Goal: Complete application form: Complete application form

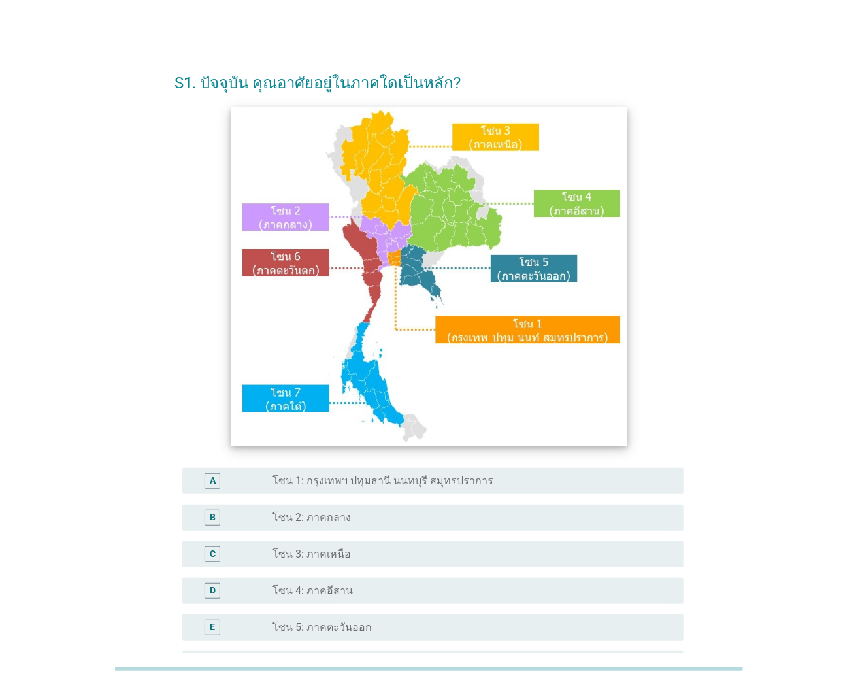
click at [382, 179] on img at bounding box center [429, 276] width 397 height 339
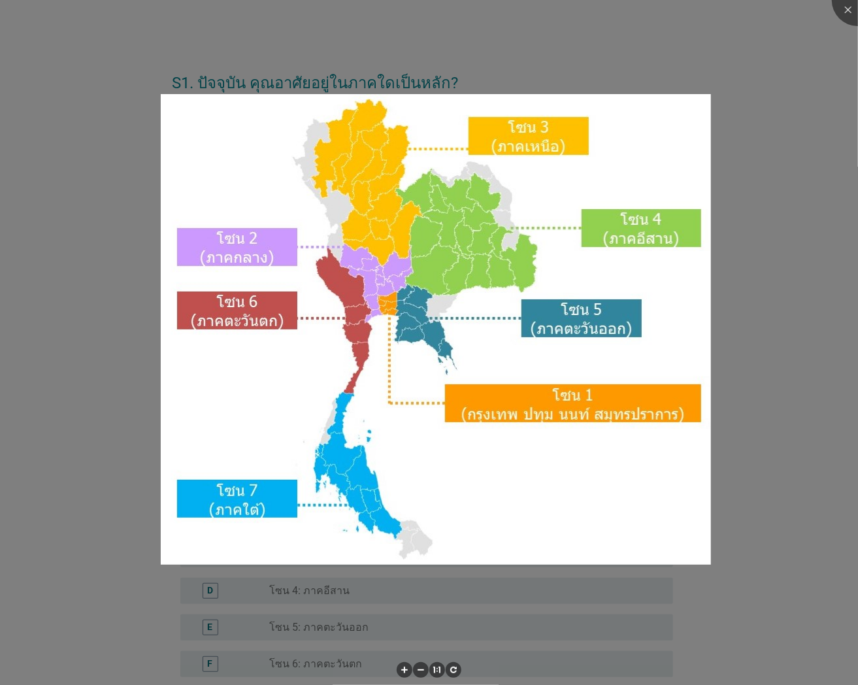
click at [382, 179] on img at bounding box center [436, 329] width 551 height 471
click at [850, 9] on div at bounding box center [858, 0] width 52 height 52
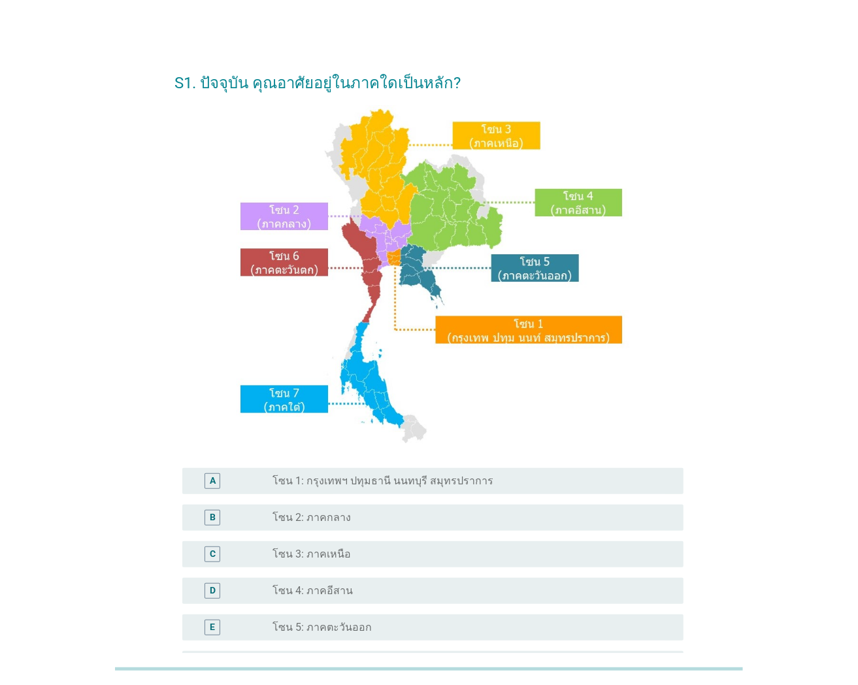
click at [350, 550] on div "radio_button_unchecked โซน 3: ภาคเหนือ" at bounding box center [468, 554] width 390 height 13
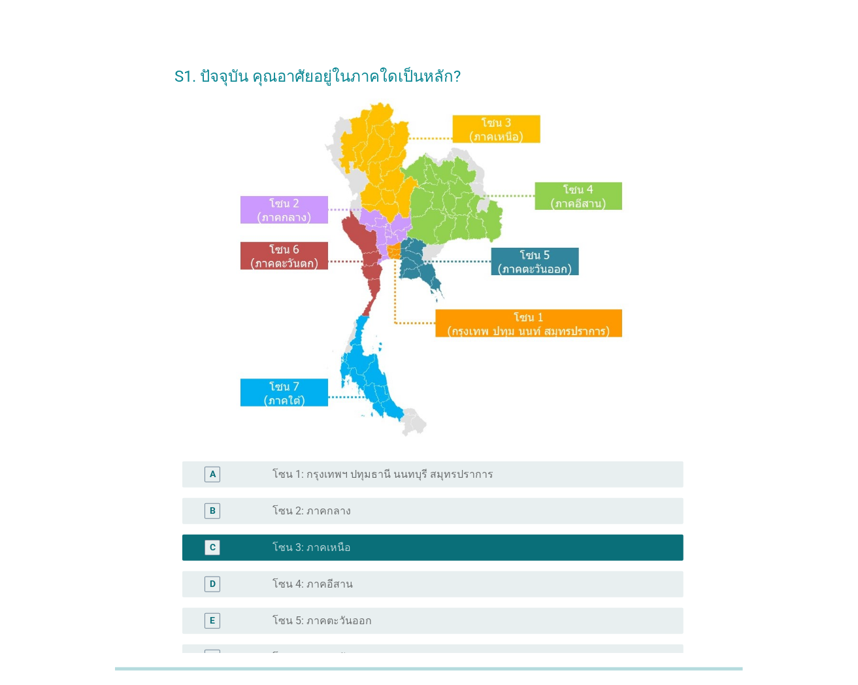
scroll to position [197, 0]
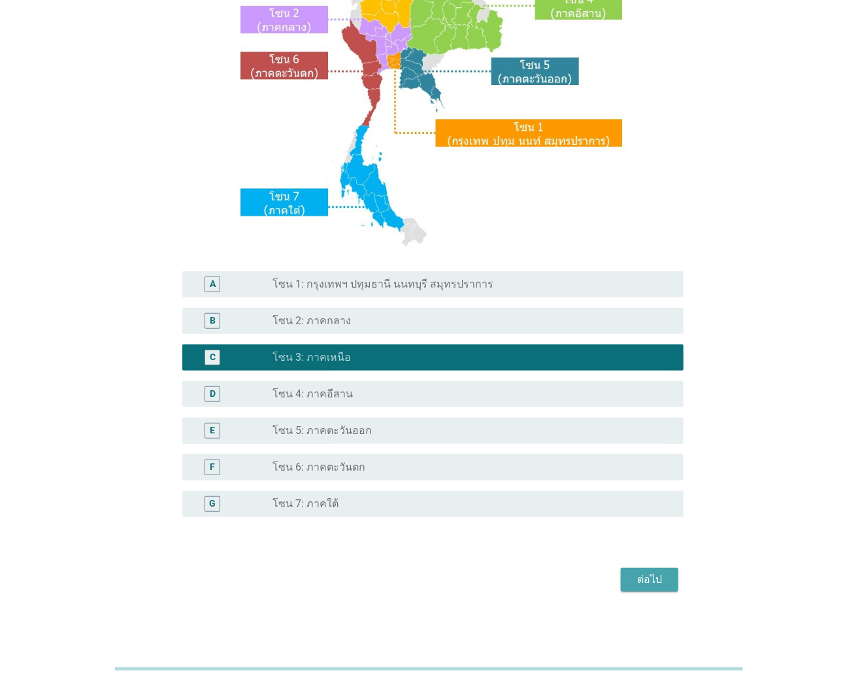
click at [659, 576] on div "ต่อไป" at bounding box center [650, 580] width 37 height 16
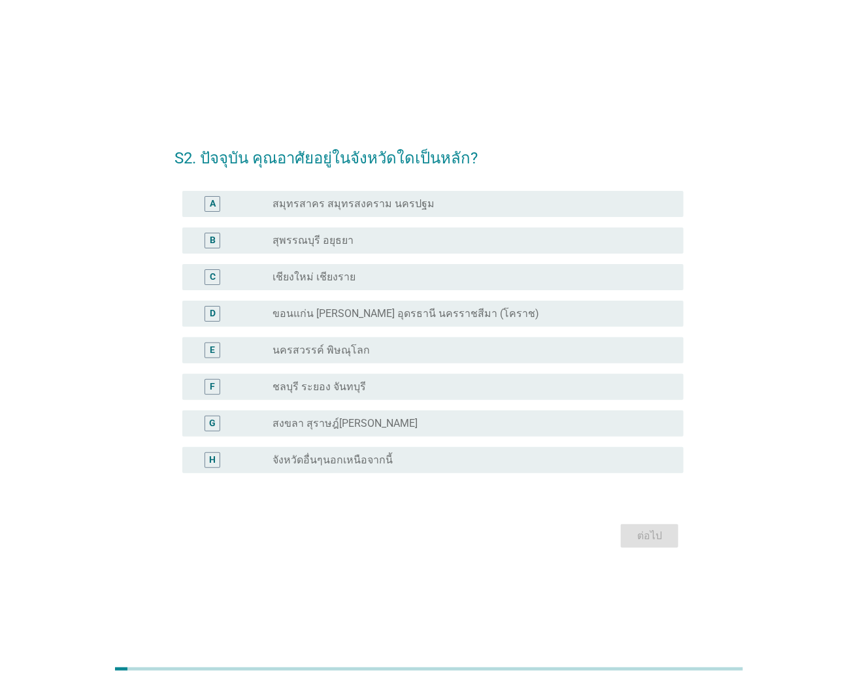
click at [416, 273] on div "radio_button_unchecked เชียงใหม่ เชียงราย" at bounding box center [468, 277] width 390 height 13
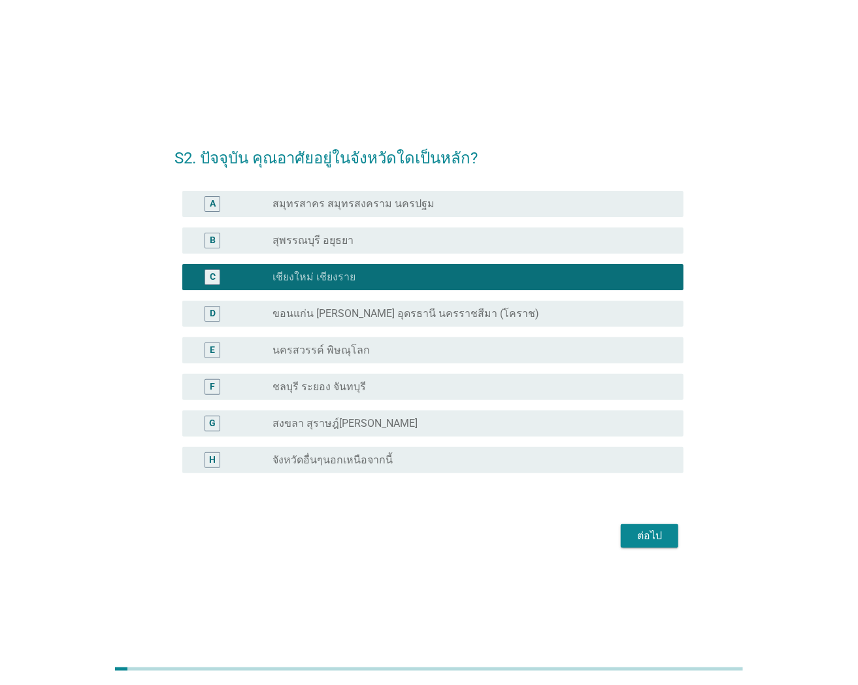
click at [654, 532] on div "ต่อไป" at bounding box center [650, 536] width 37 height 16
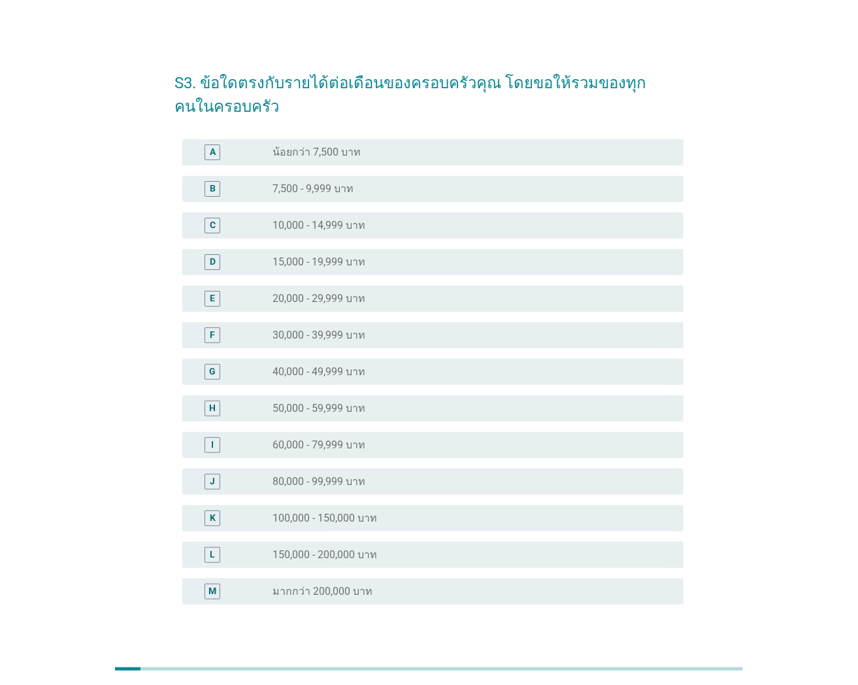
click at [377, 294] on div "radio_button_unchecked 20,000 - 29,999 บาท" at bounding box center [468, 298] width 390 height 13
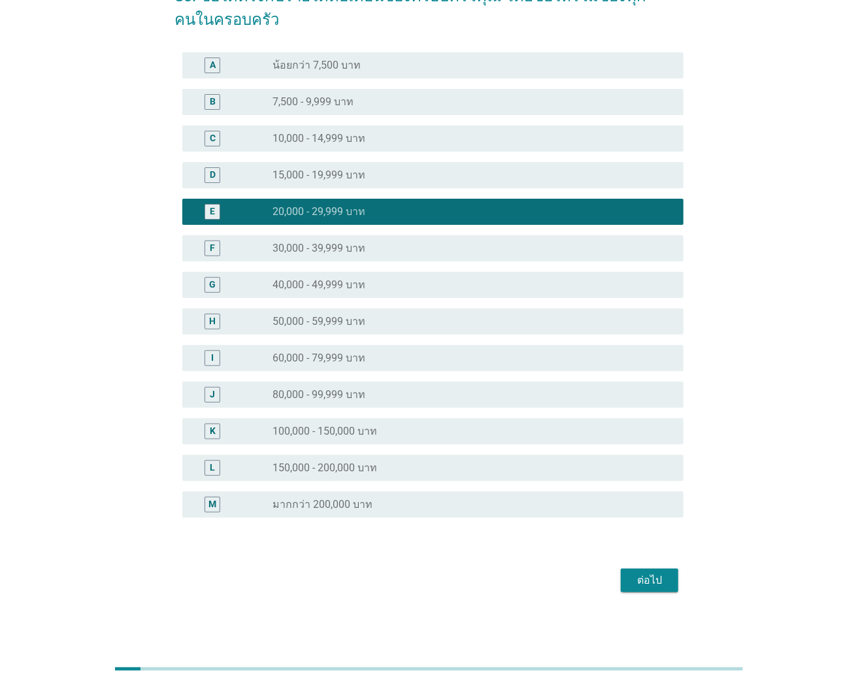
scroll to position [88, 0]
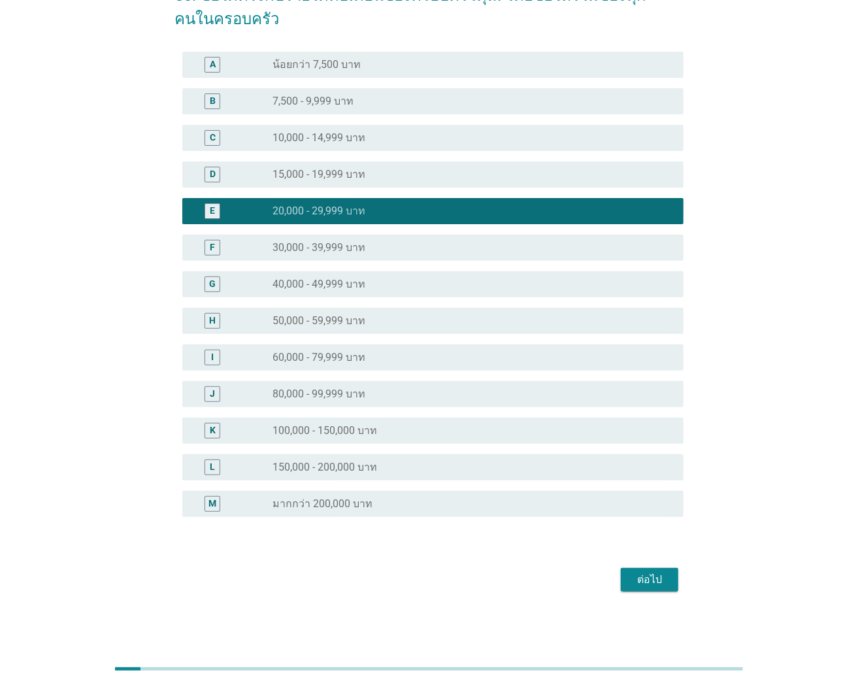
click at [650, 574] on div "ต่อไป" at bounding box center [650, 580] width 37 height 16
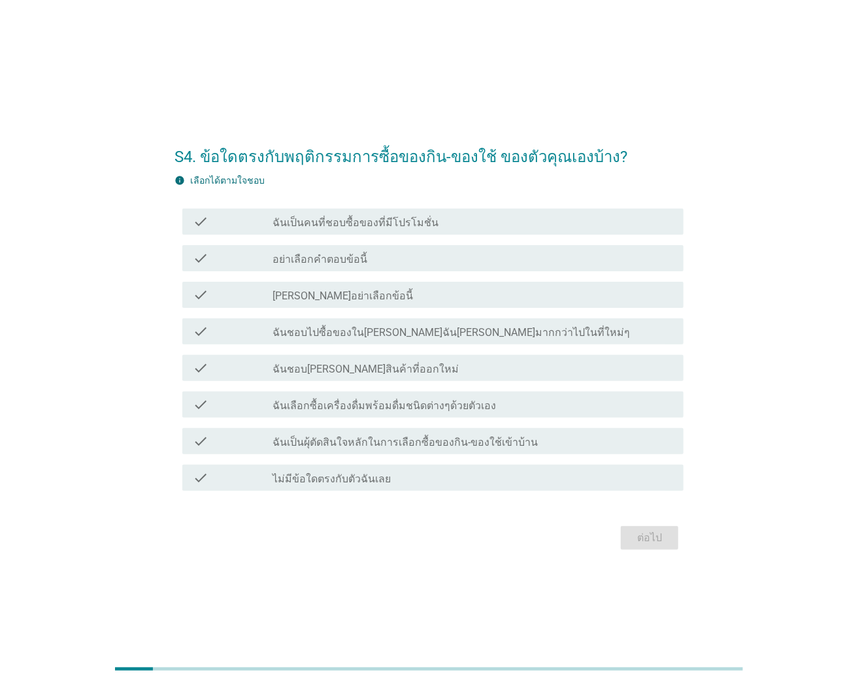
click at [428, 221] on div "check_box_outline_blank ฉันเป็นคนที่ชอบซื้อของที่มีโปรโมชั่น" at bounding box center [473, 222] width 401 height 16
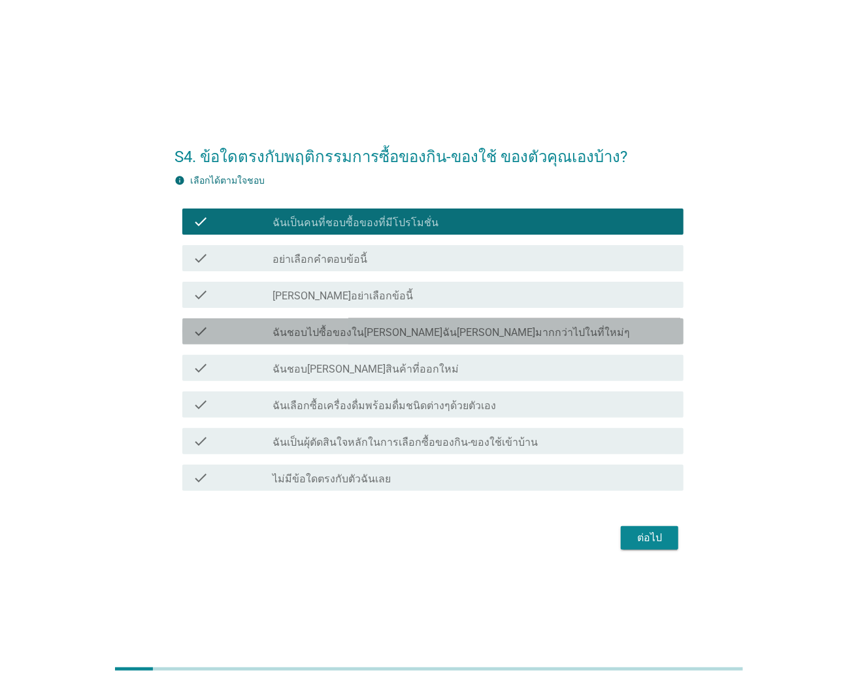
click at [412, 326] on label "ฉันชอบไปซื้อของใน[PERSON_NAME]ฉัน[PERSON_NAME]มากกว่าไปในที่ใหม่ๆ" at bounding box center [452, 332] width 358 height 13
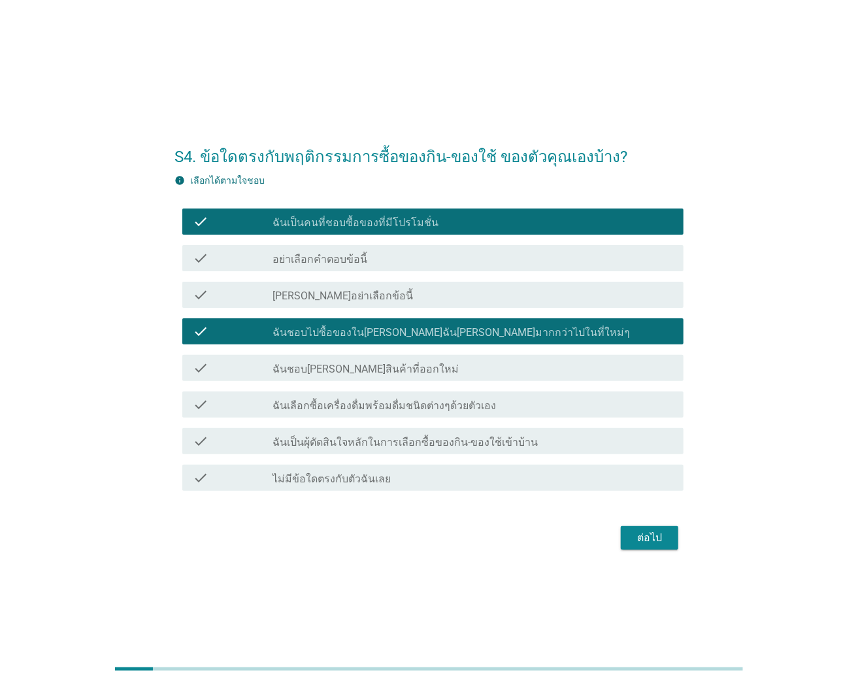
click at [386, 369] on label "ฉันชอบ[PERSON_NAME]สินค้าที่ออกใหม่" at bounding box center [366, 369] width 186 height 13
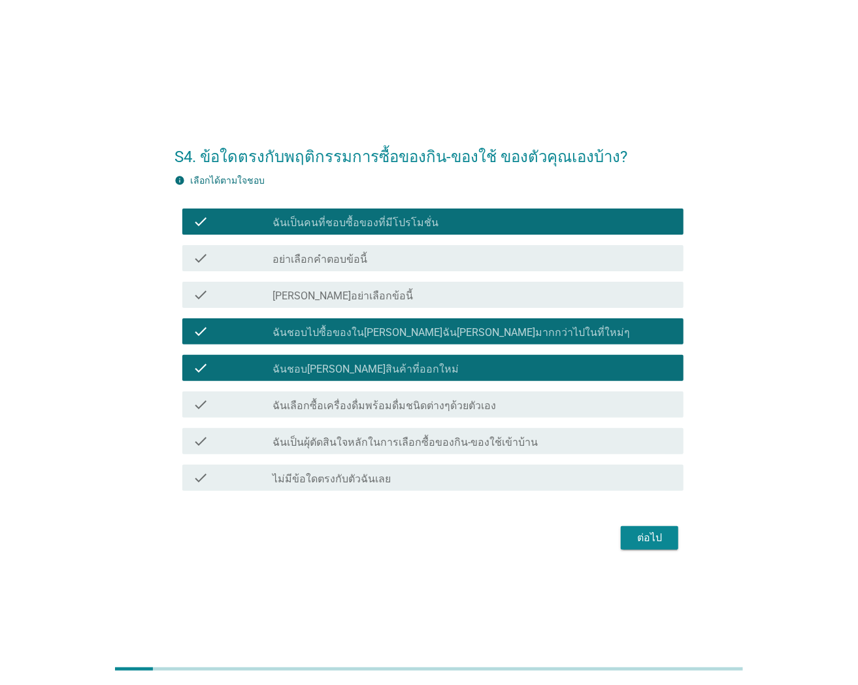
click at [394, 398] on div "check_box_outline_blank ฉันเลือกซื้อเครื่องดื่มพร้อมดื่มชนิดต่างๆด้วยตัวเอง" at bounding box center [473, 405] width 401 height 16
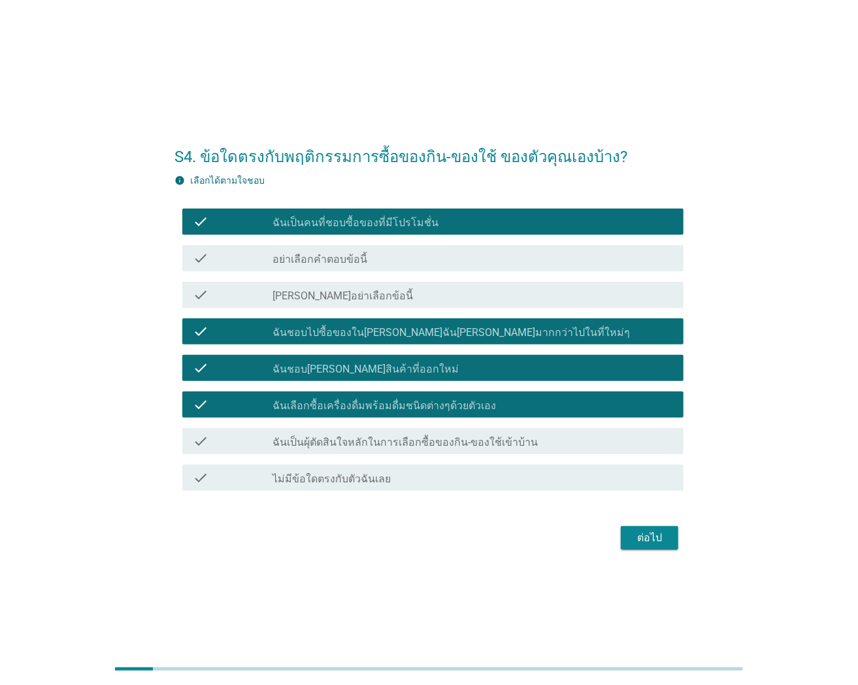
drag, startPoint x: 395, startPoint y: 430, endPoint x: 401, endPoint y: 435, distance: 7.9
click at [396, 430] on div "check check_box_outline_blank ฉันเป็นผุ้ตัดสินใจหลักในการเลือกซื้อของกิน-ของใช้…" at bounding box center [432, 441] width 501 height 26
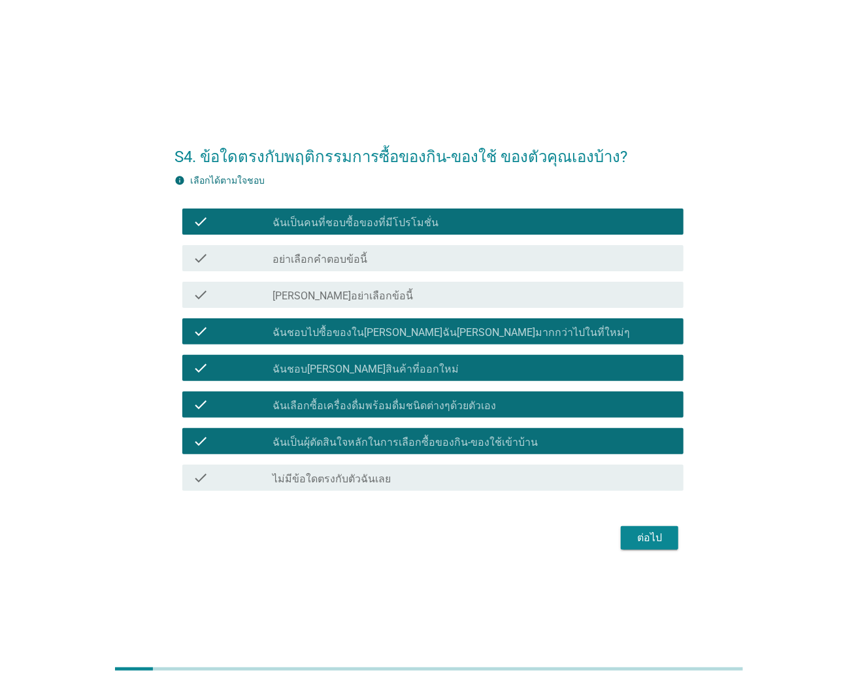
click at [643, 539] on div "ต่อไป" at bounding box center [650, 538] width 37 height 16
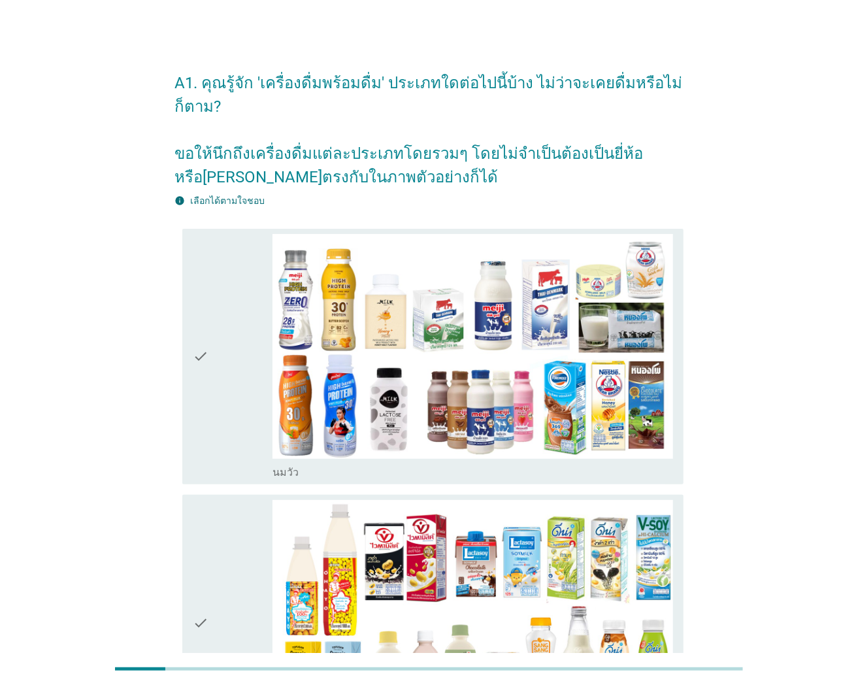
click at [294, 466] on label "นมวัว" at bounding box center [286, 472] width 26 height 13
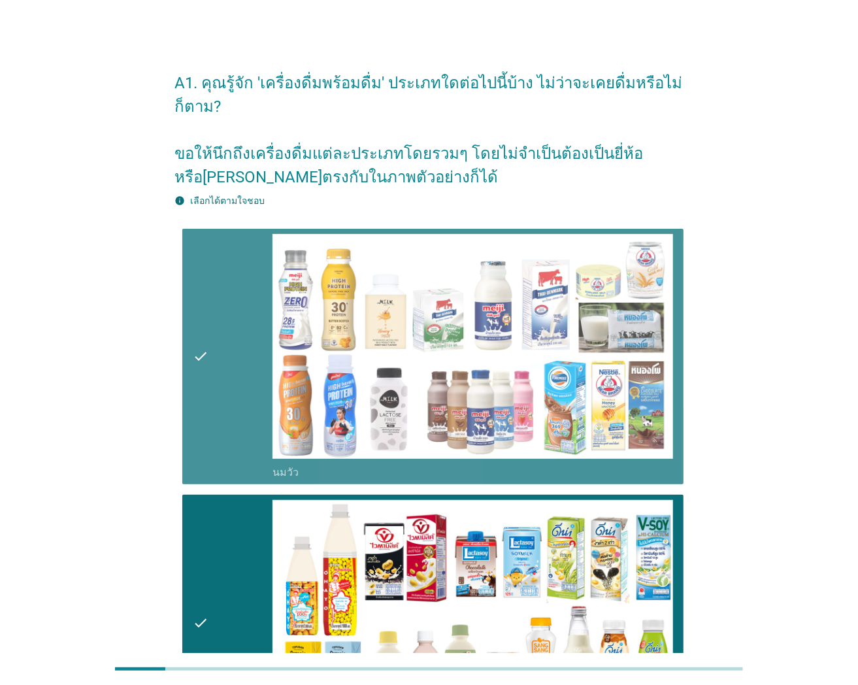
click at [330, 464] on div "check_box นมวัว" at bounding box center [473, 472] width 401 height 16
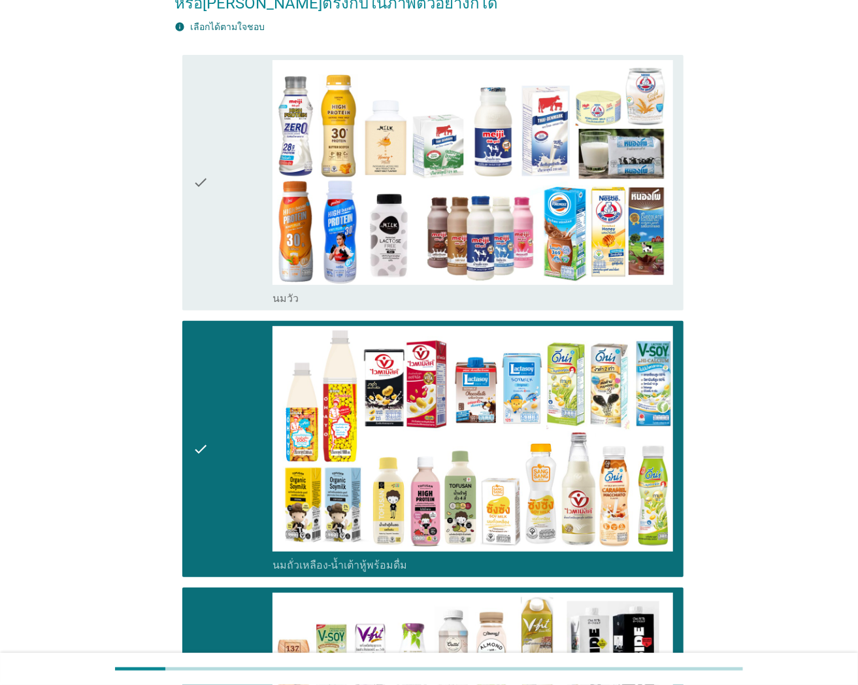
click at [217, 236] on div "check" at bounding box center [233, 183] width 80 height 246
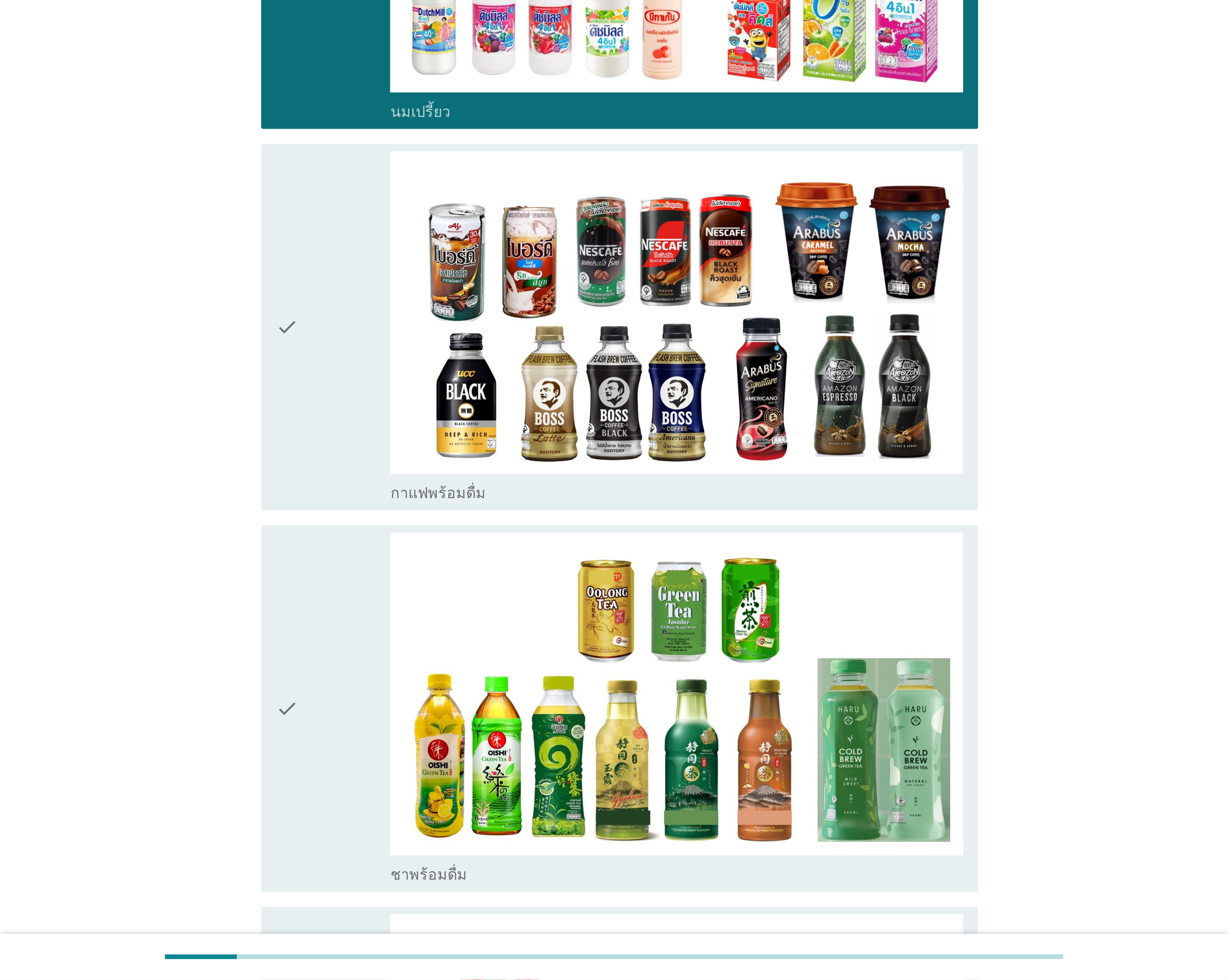
scroll to position [623, 0]
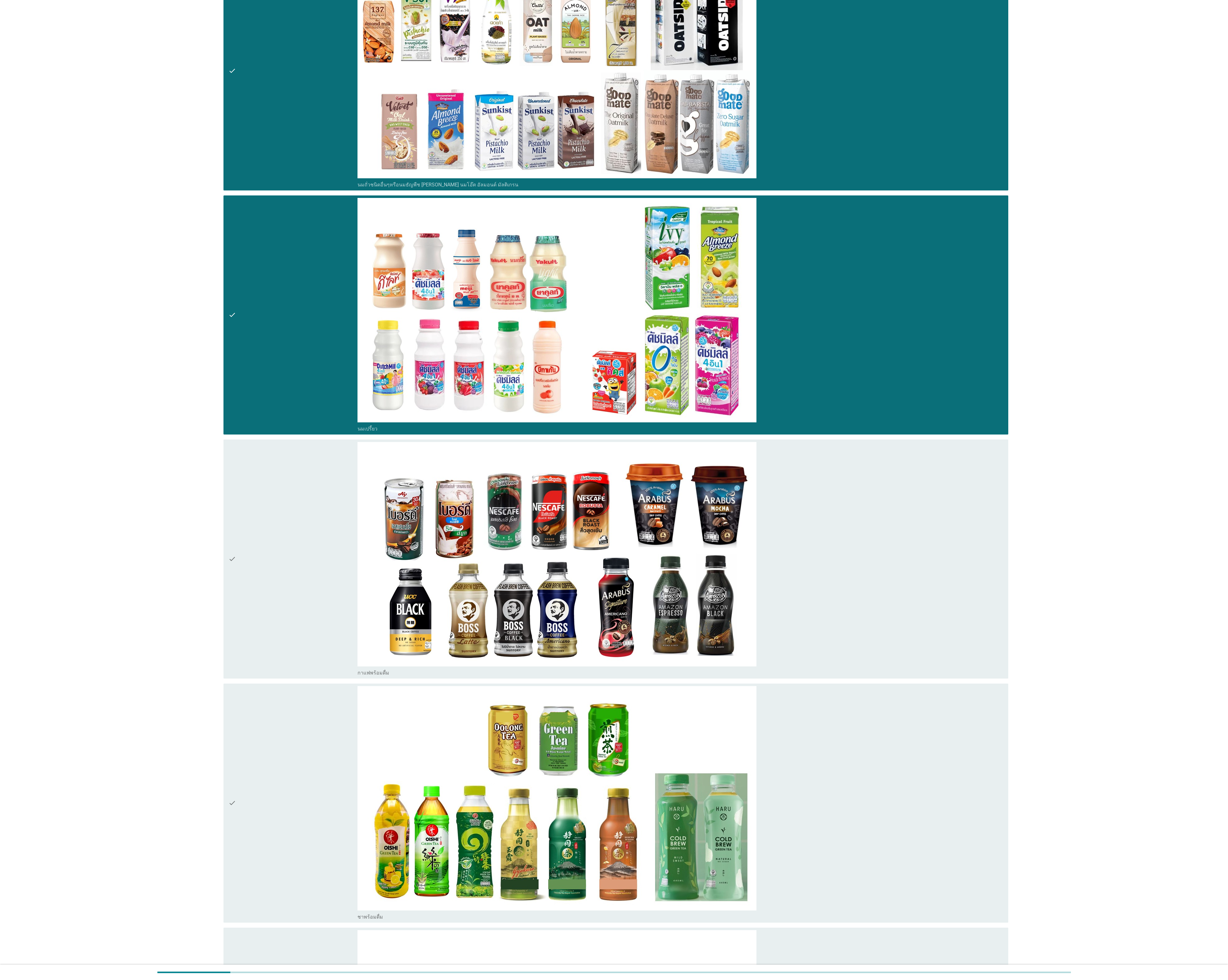
click at [239, 327] on div "check" at bounding box center [293, 559] width 129 height 234
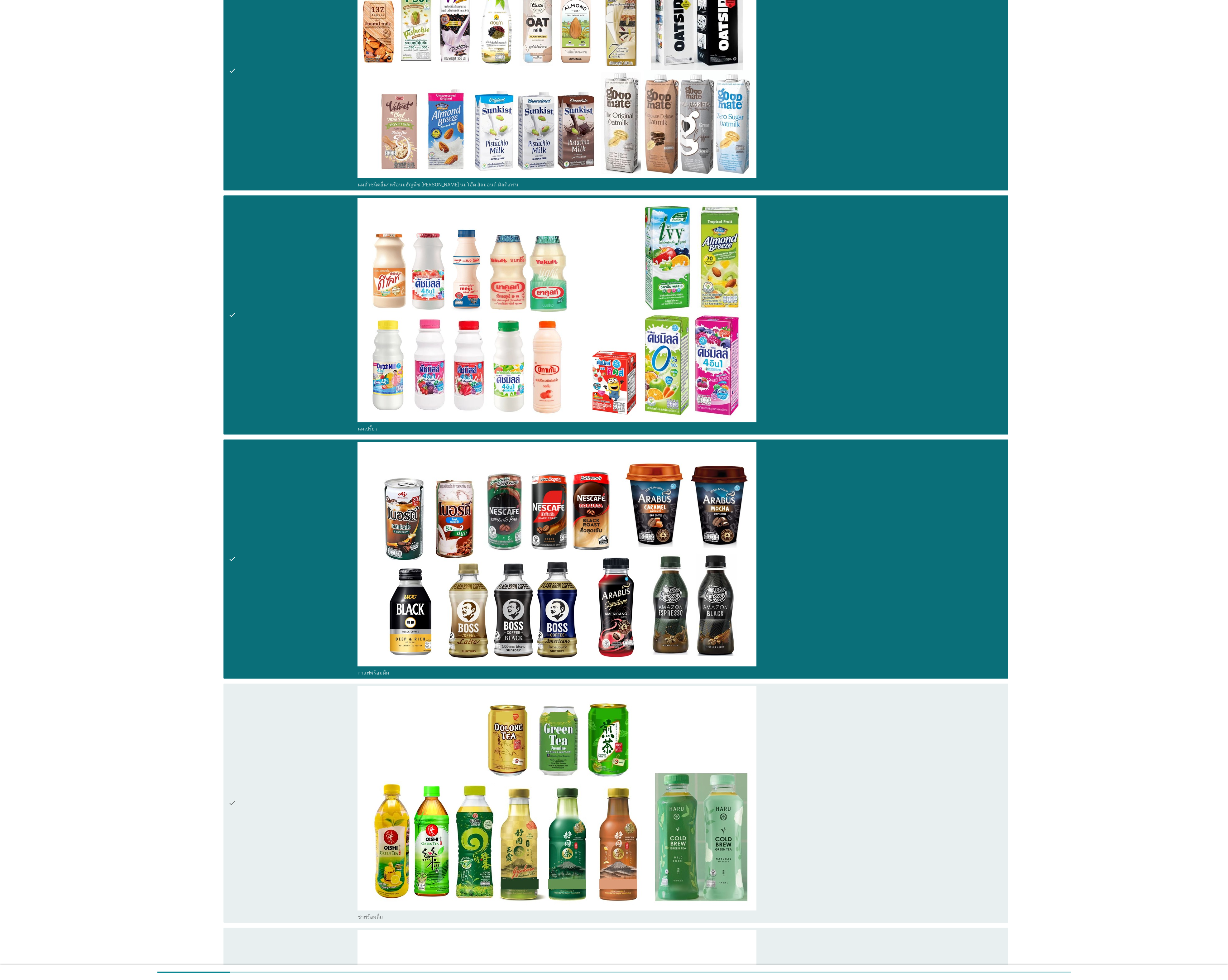
drag, startPoint x: 252, startPoint y: 870, endPoint x: 252, endPoint y: 864, distance: 6.0
click at [252, 327] on div "check" at bounding box center [293, 803] width 129 height 234
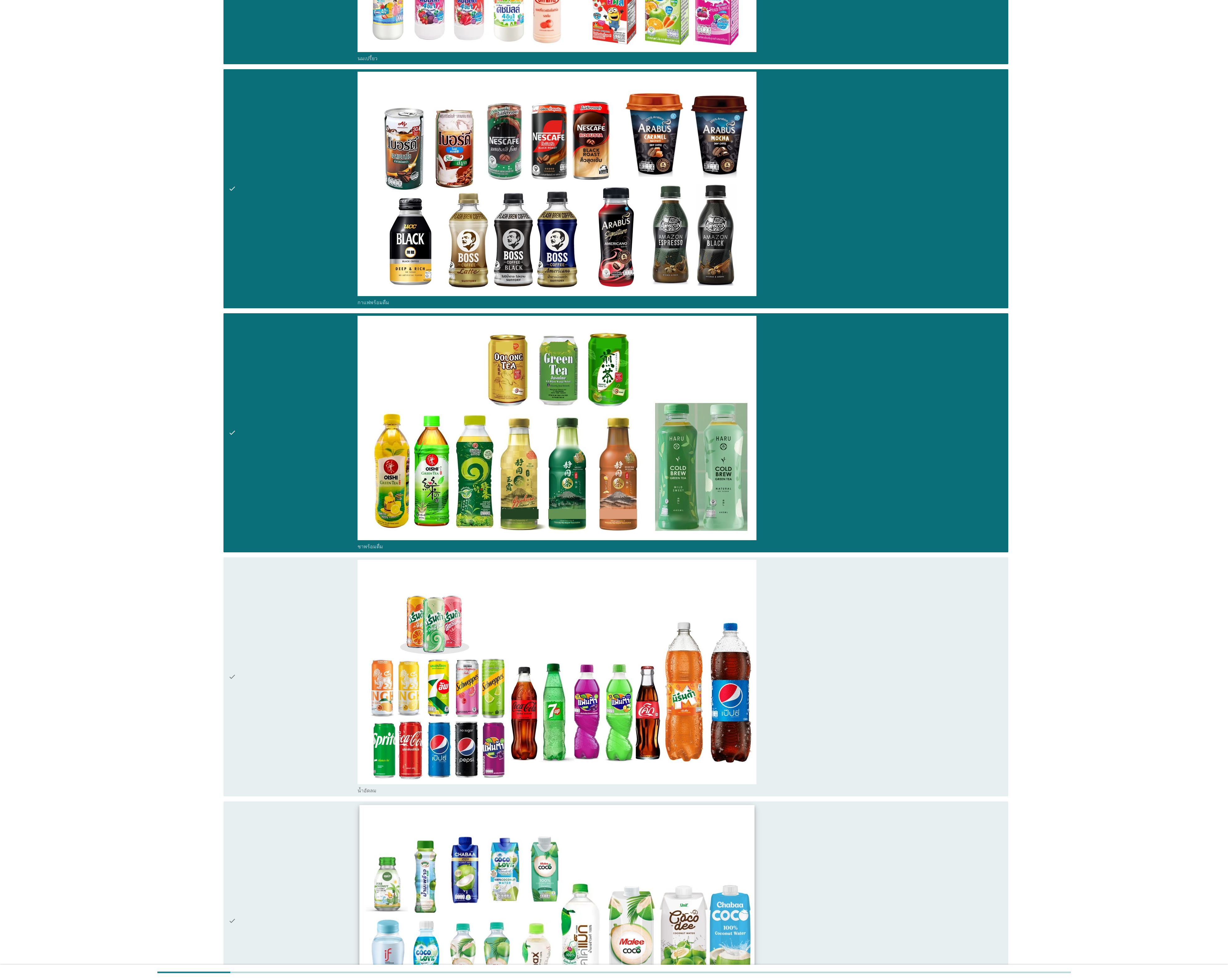
scroll to position [1496, 0]
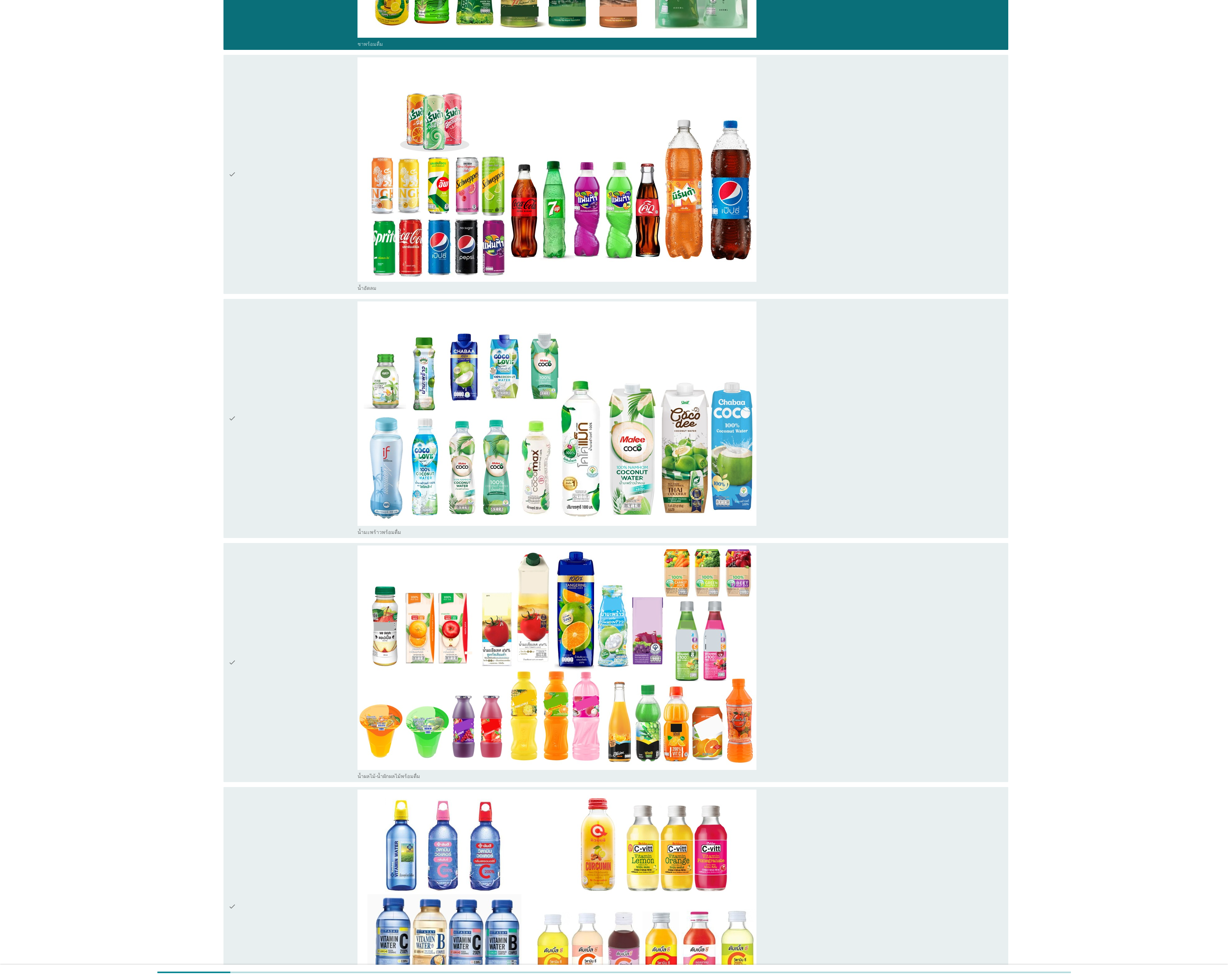
click at [304, 327] on div "check" at bounding box center [293, 662] width 129 height 234
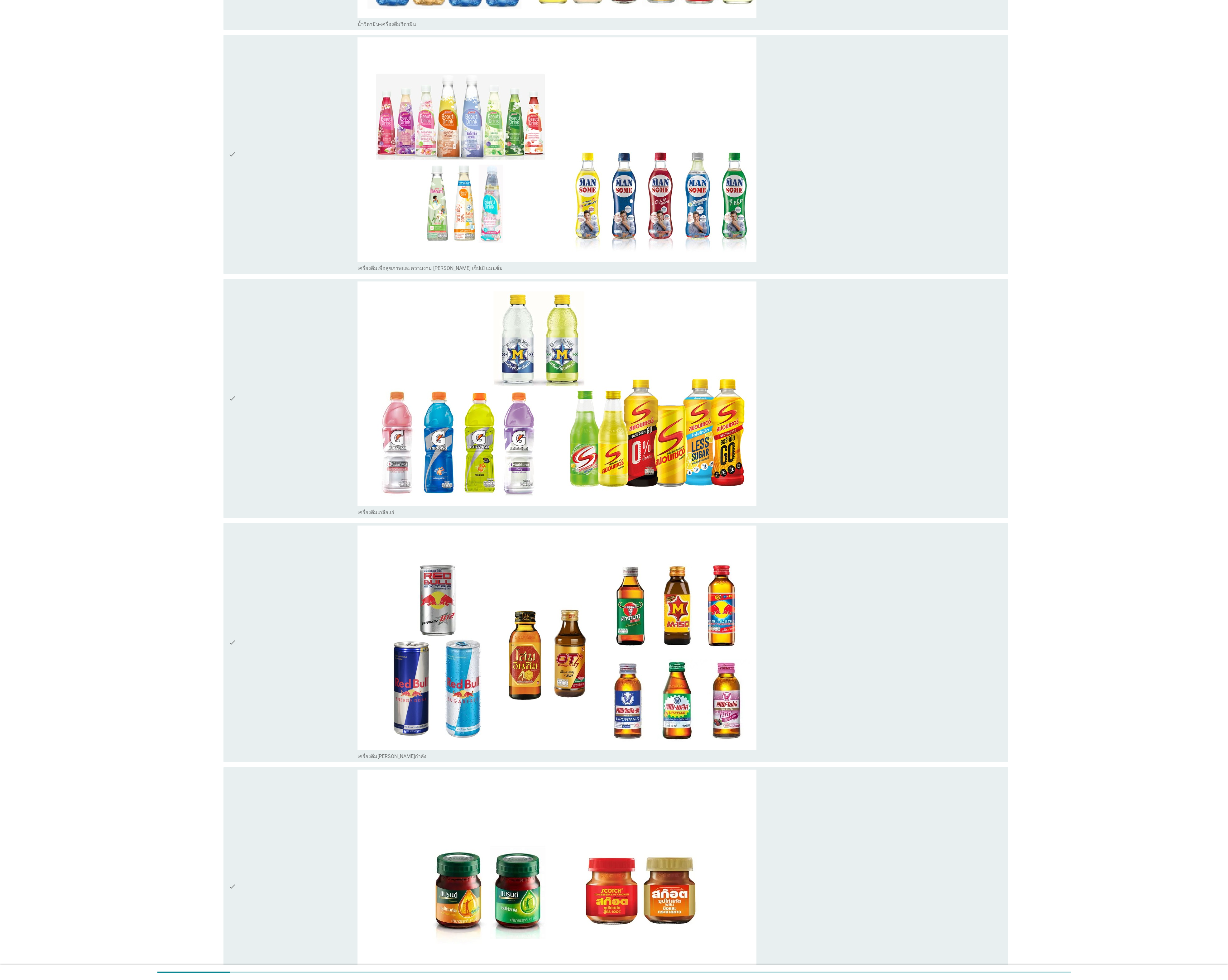
scroll to position [2613, 0]
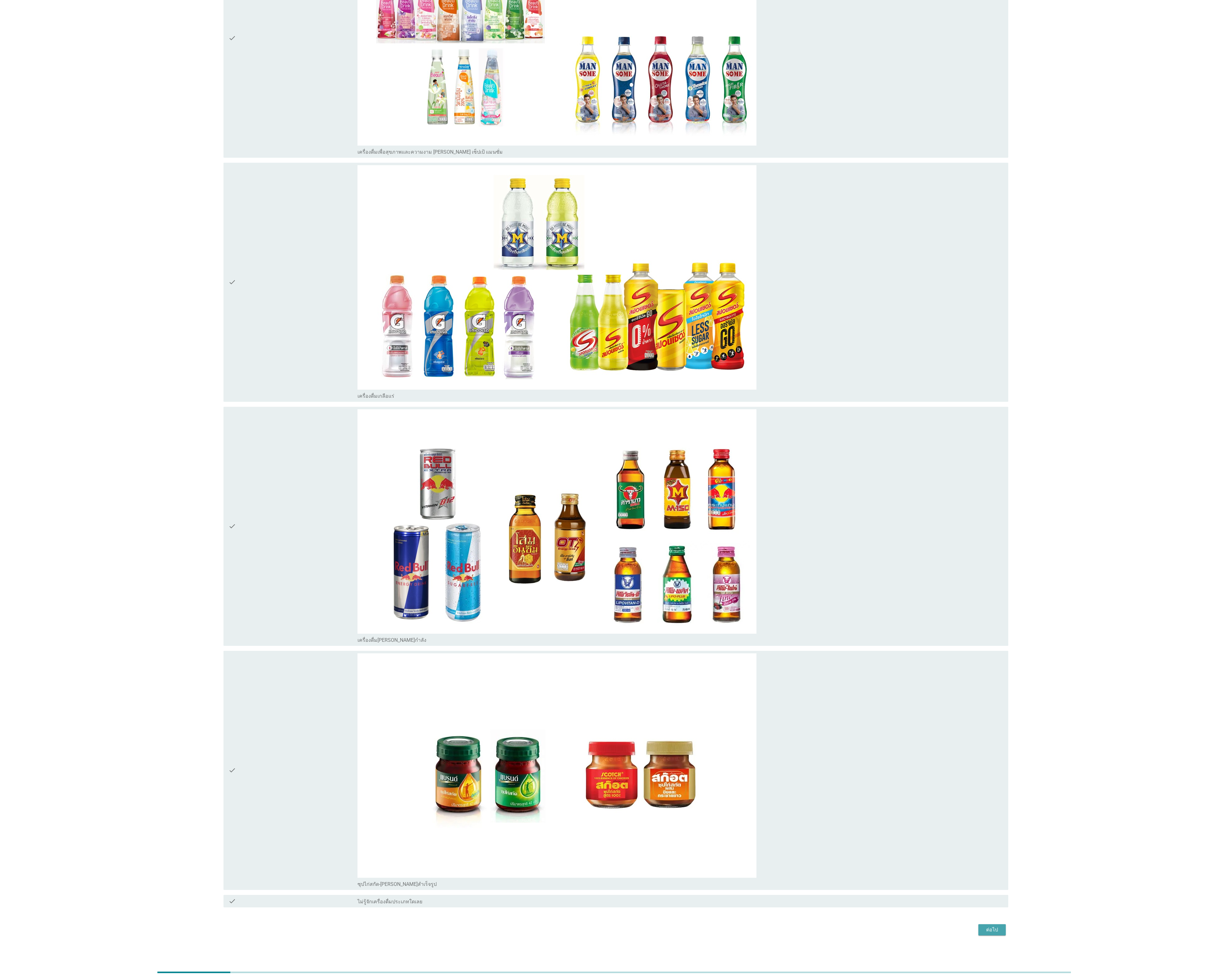
click at [409, 327] on button "ต่อไป" at bounding box center [992, 930] width 28 height 11
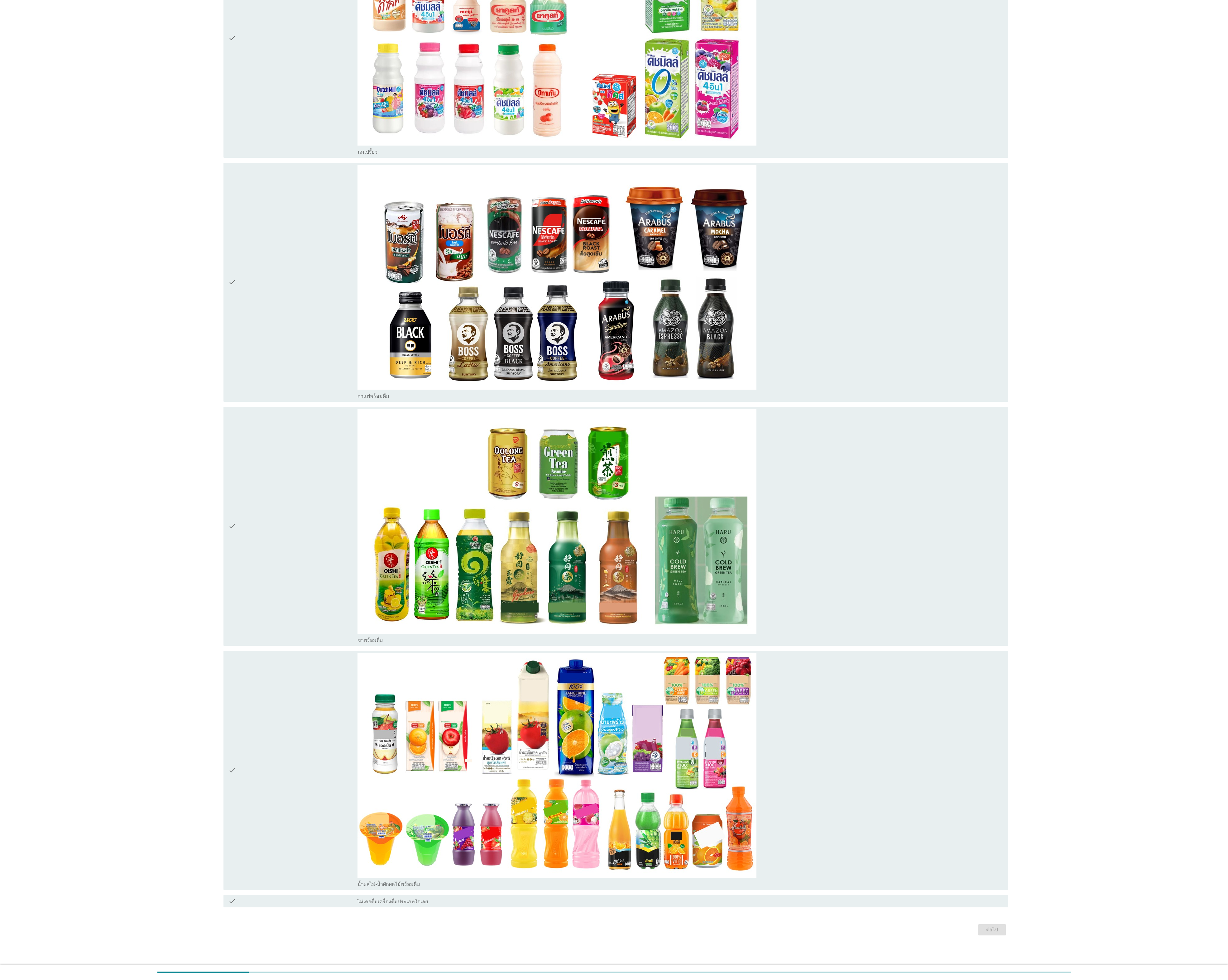
scroll to position [0, 0]
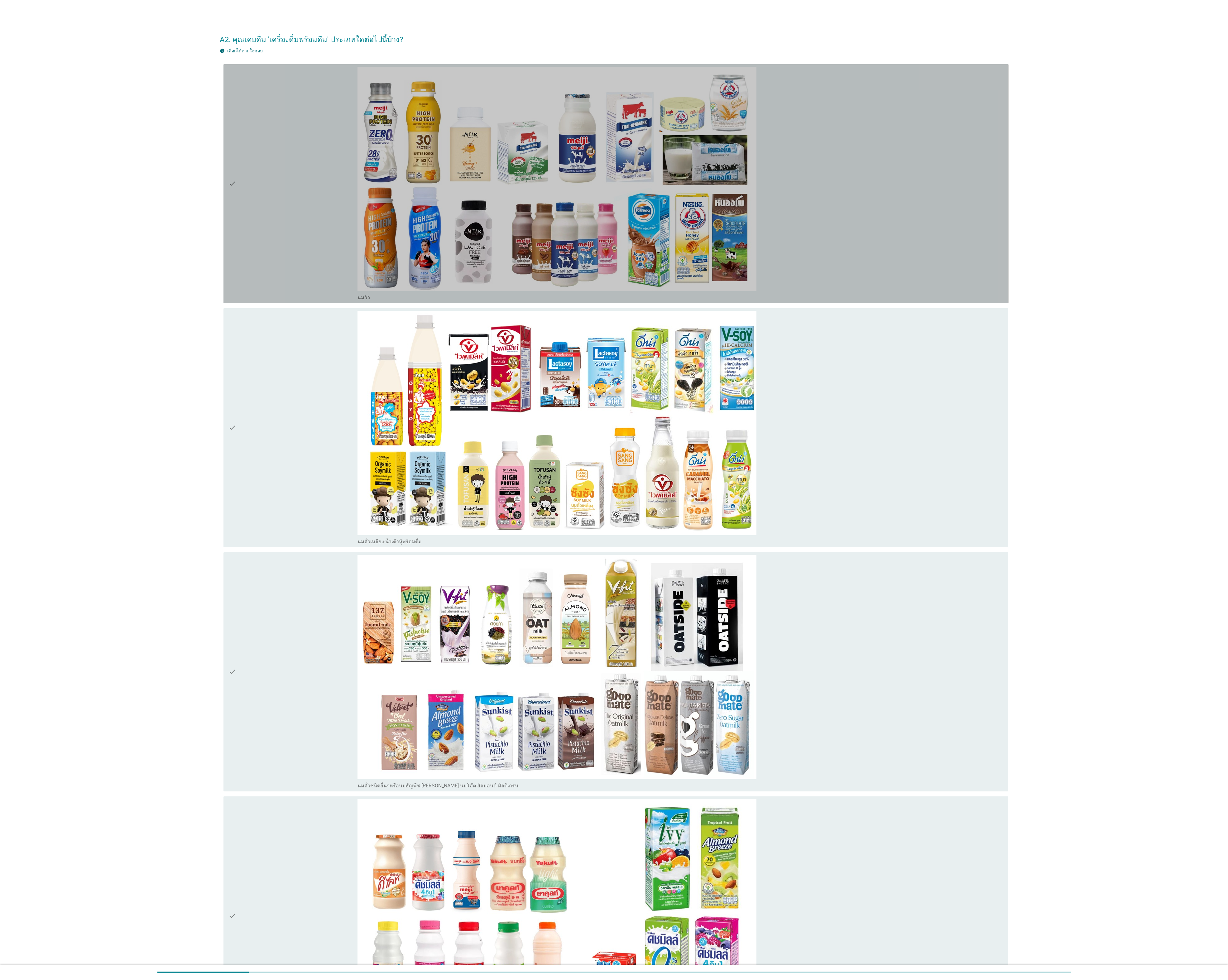
click at [297, 130] on div "check" at bounding box center [293, 184] width 129 height 234
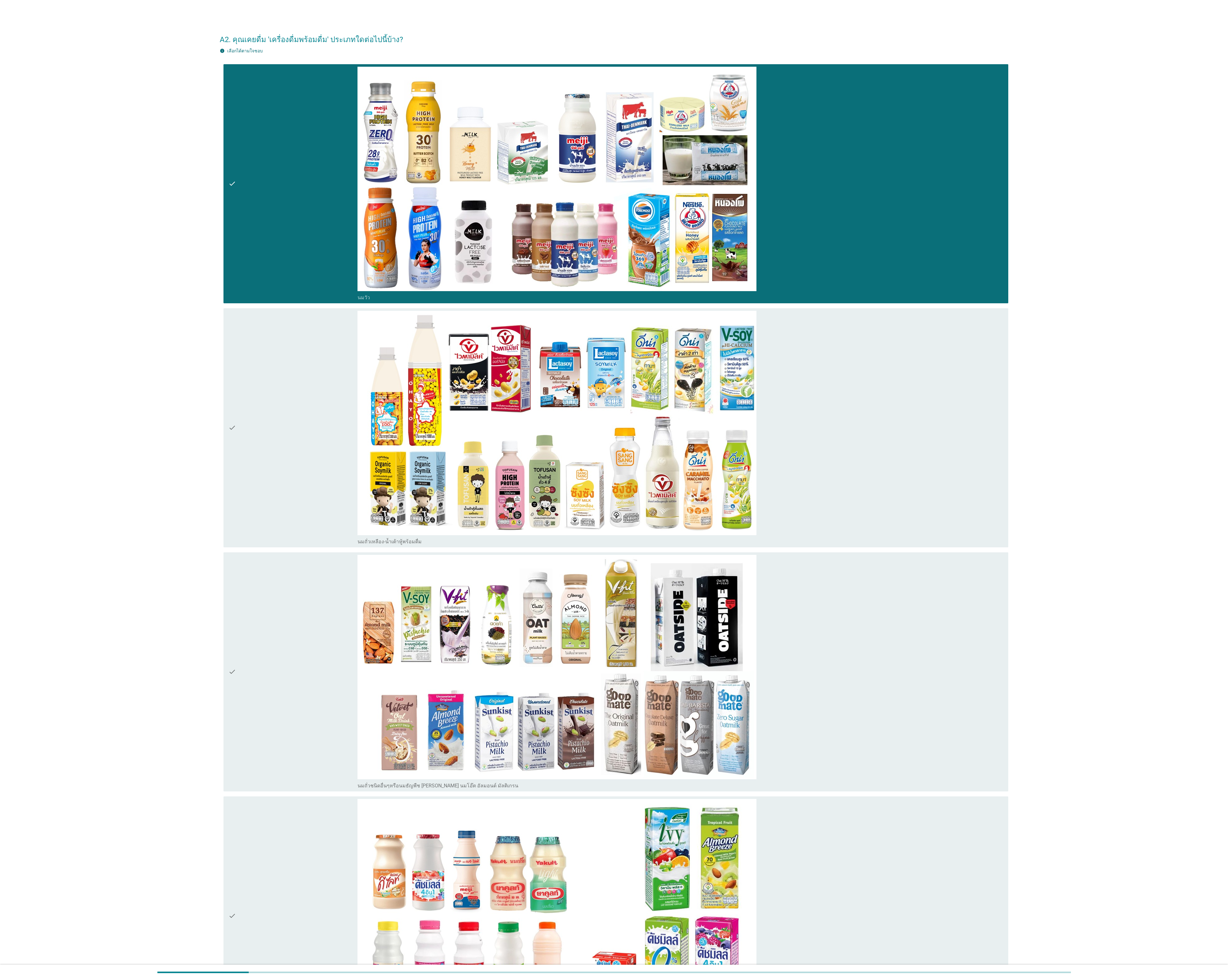
click at [309, 327] on div "check" at bounding box center [293, 916] width 129 height 234
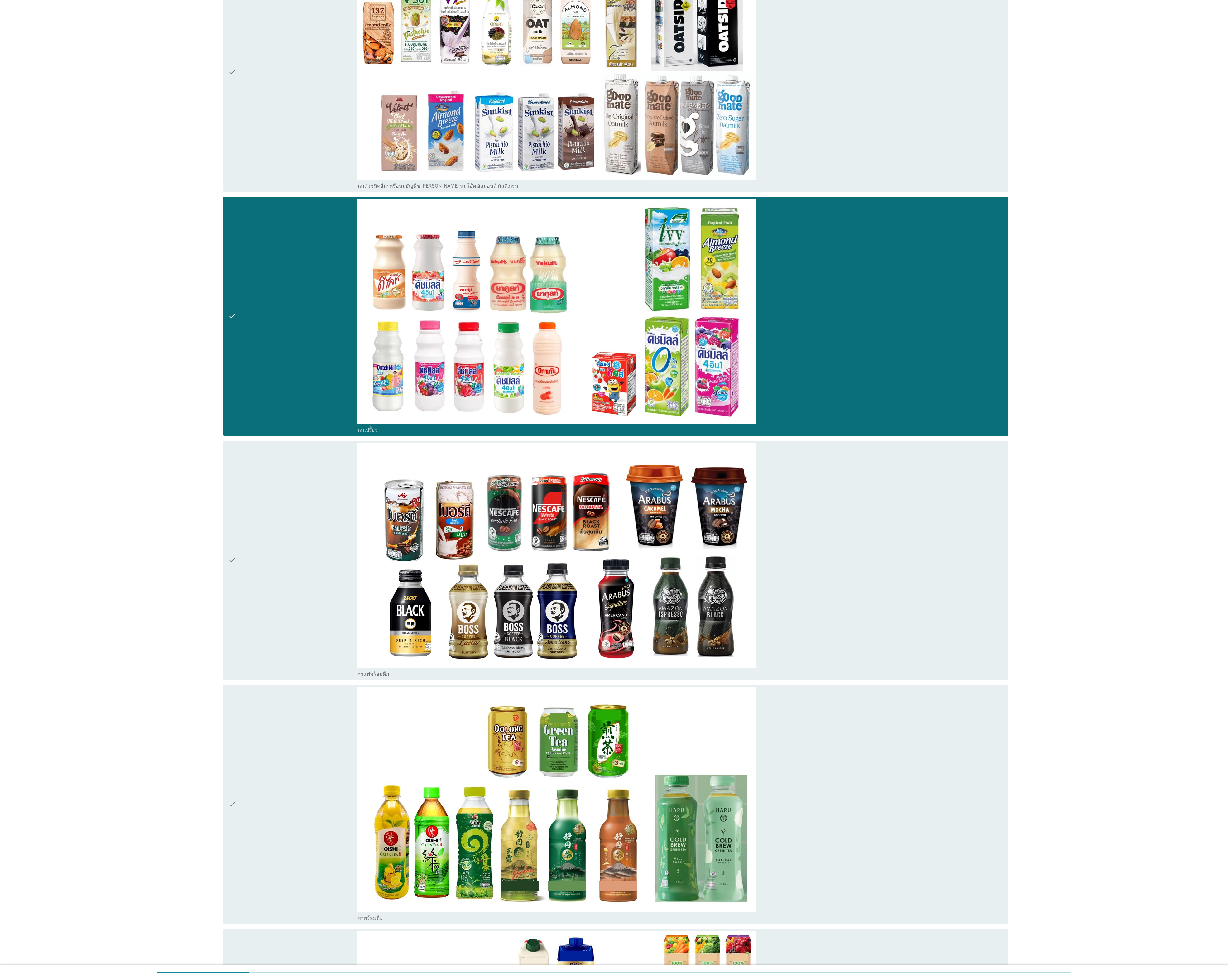
scroll to position [873, 0]
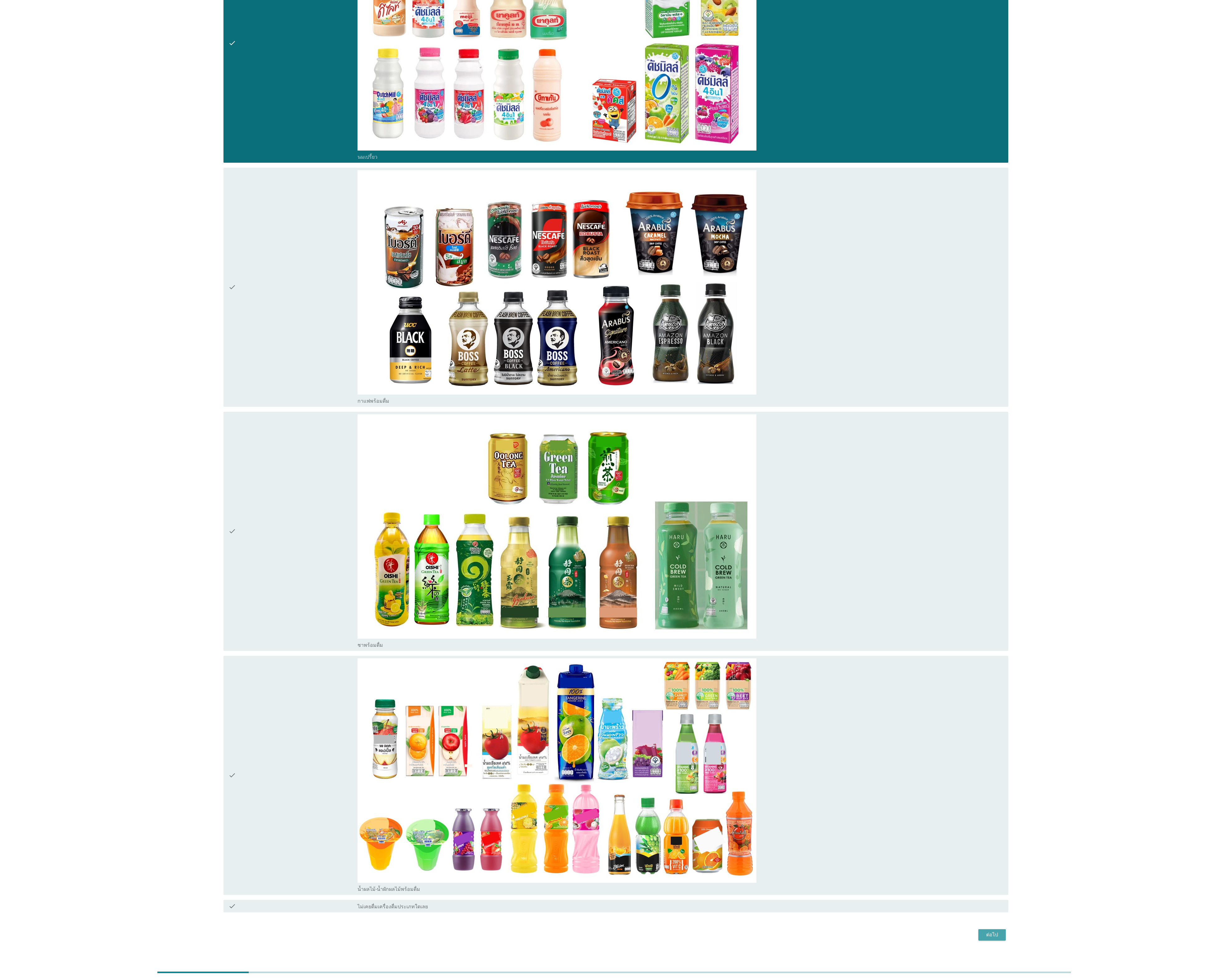
click at [409, 327] on div "ต่อไป" at bounding box center [992, 935] width 18 height 8
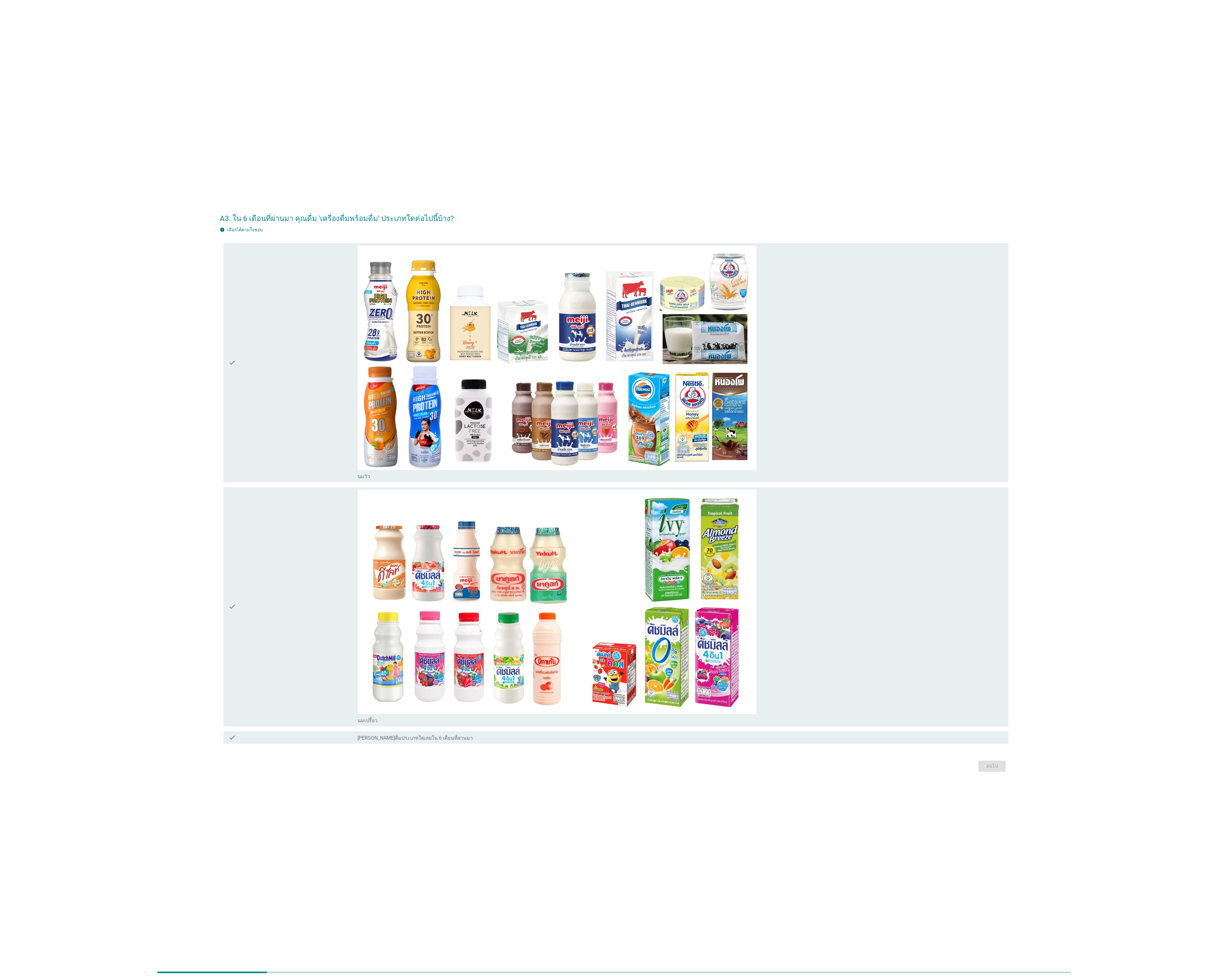
click at [218, 327] on div "A3. ใน 6 เดือนที่ผ่านมา คุณดื่ม 'เครื่องดื่มพร้อมดื่ม' ประเภทใดต่อไปนี้บ้าง? in…" at bounding box center [614, 490] width 799 height 577
click at [279, 327] on div "check" at bounding box center [293, 362] width 129 height 234
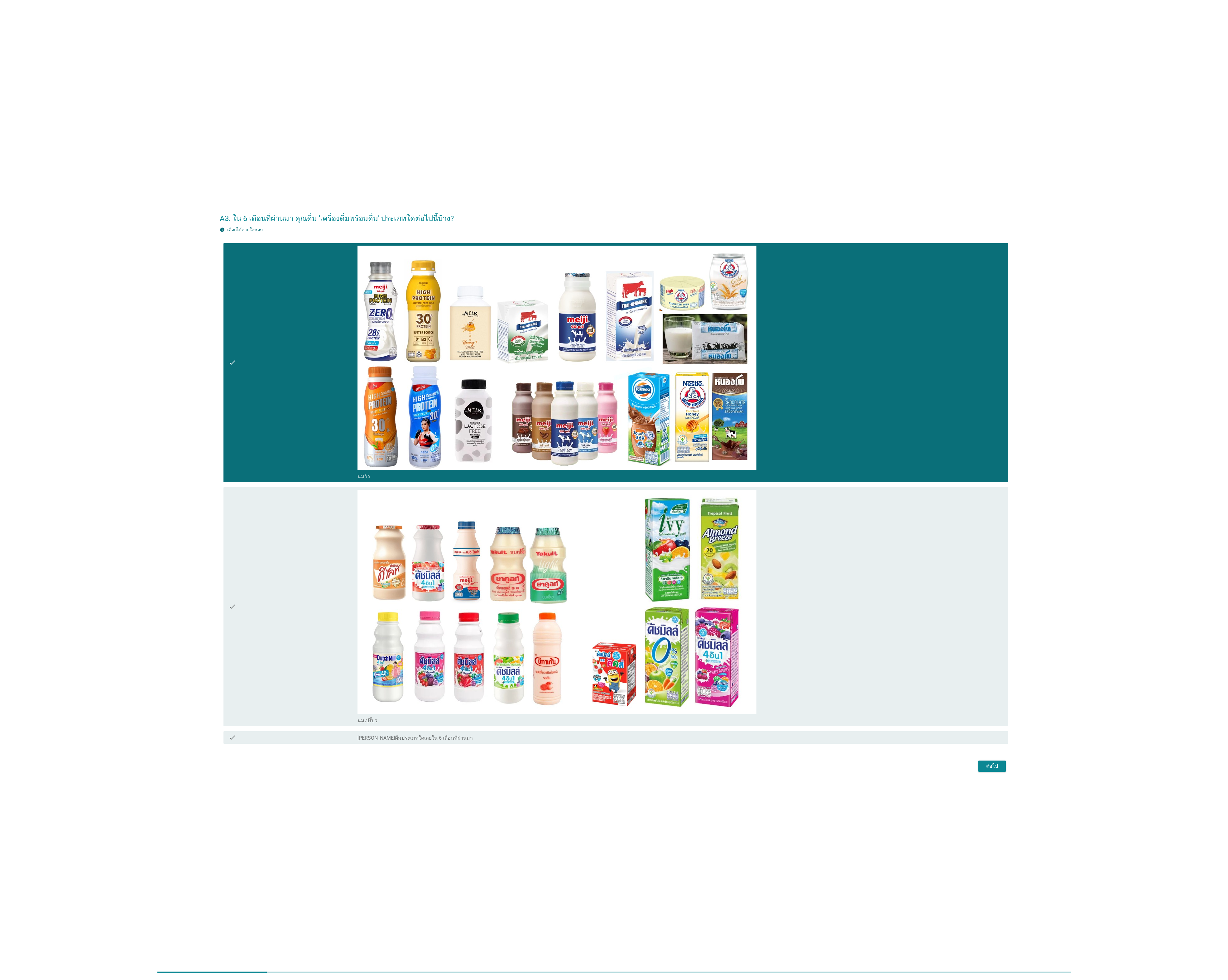
drag, startPoint x: 300, startPoint y: 600, endPoint x: 940, endPoint y: 789, distance: 667.3
click at [300, 327] on div "check" at bounding box center [293, 606] width 129 height 234
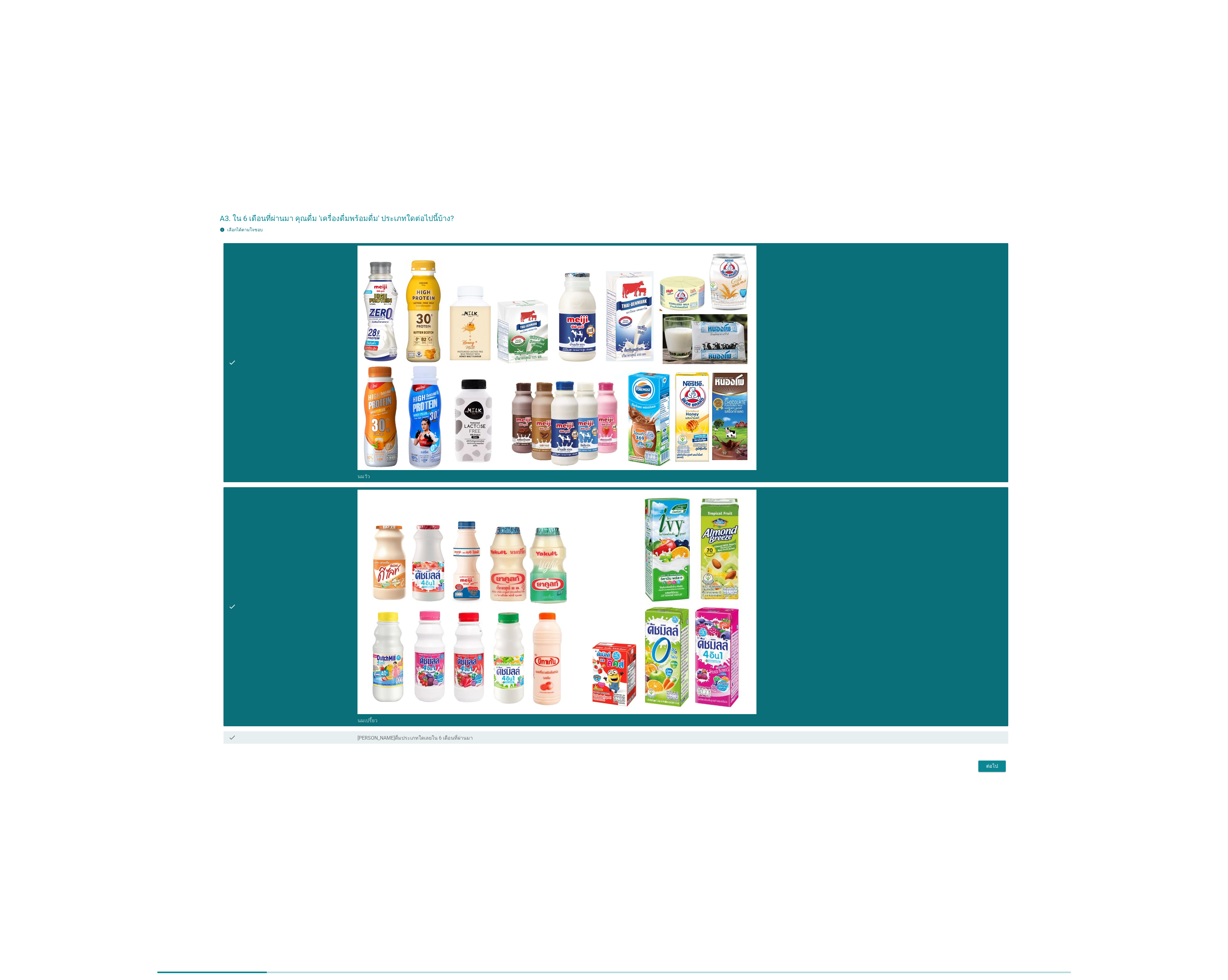
click at [409, 327] on div "ต่อไป" at bounding box center [992, 766] width 18 height 8
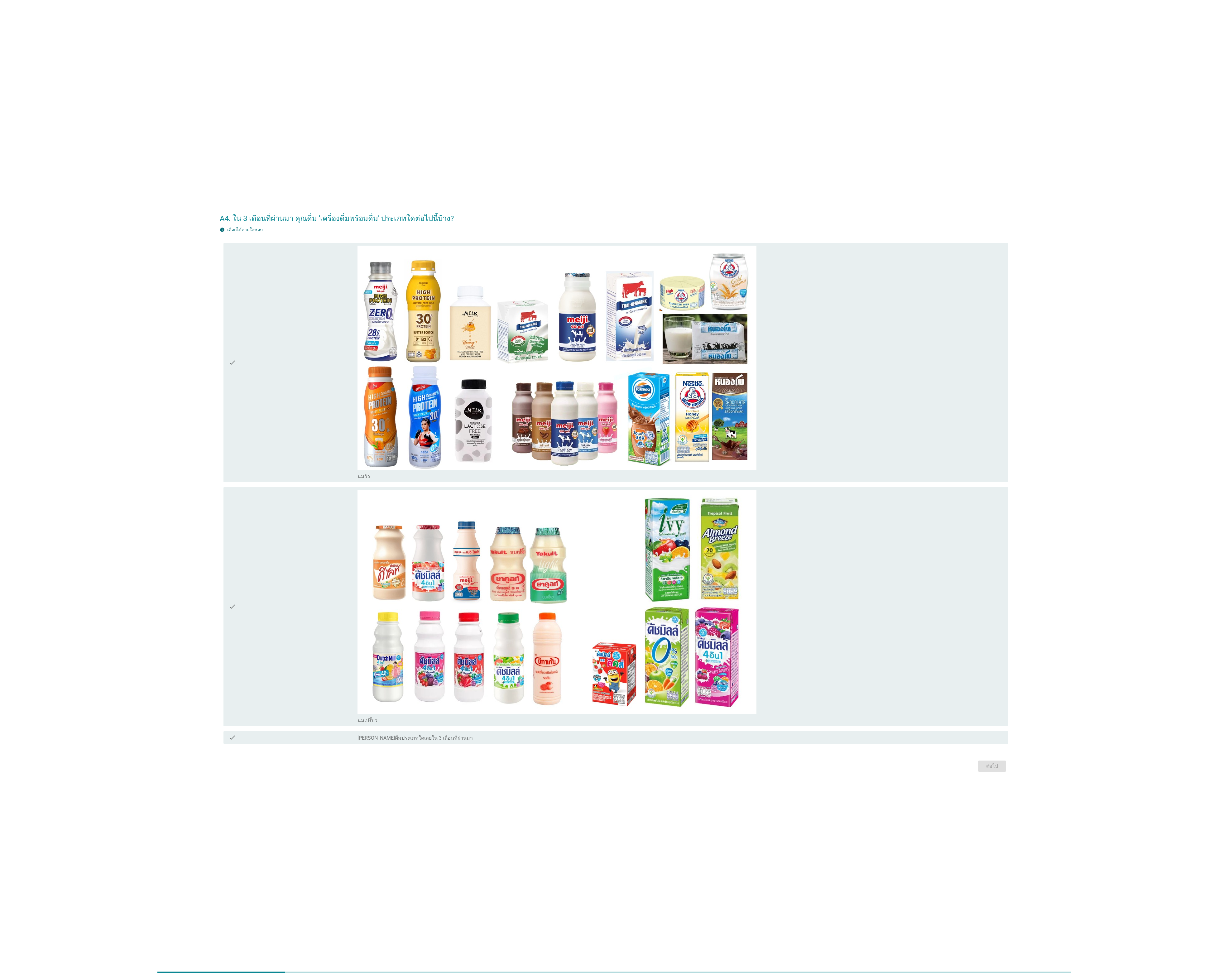
click at [255, 327] on div "check" at bounding box center [293, 362] width 129 height 234
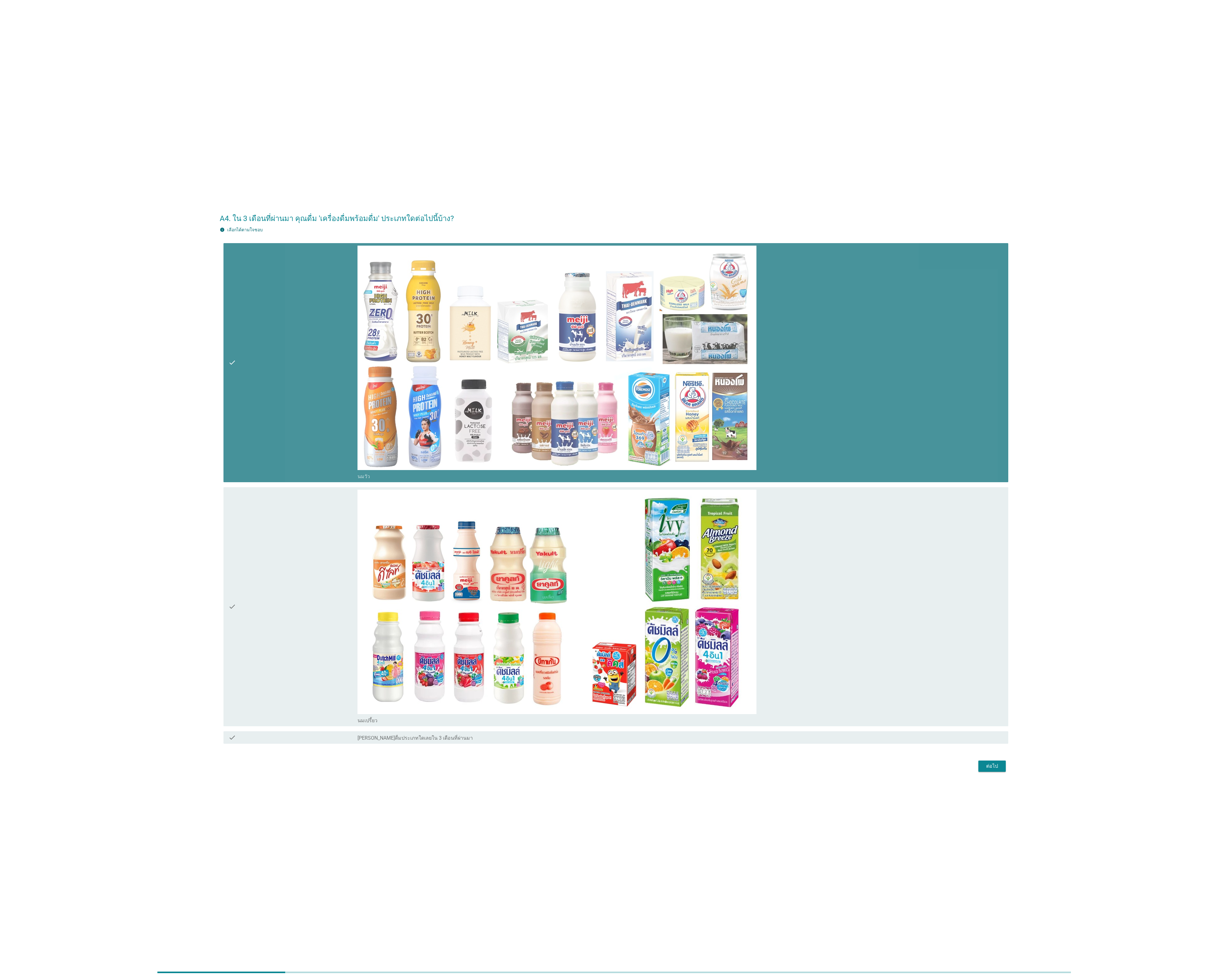
click at [292, 327] on div "check" at bounding box center [293, 606] width 129 height 234
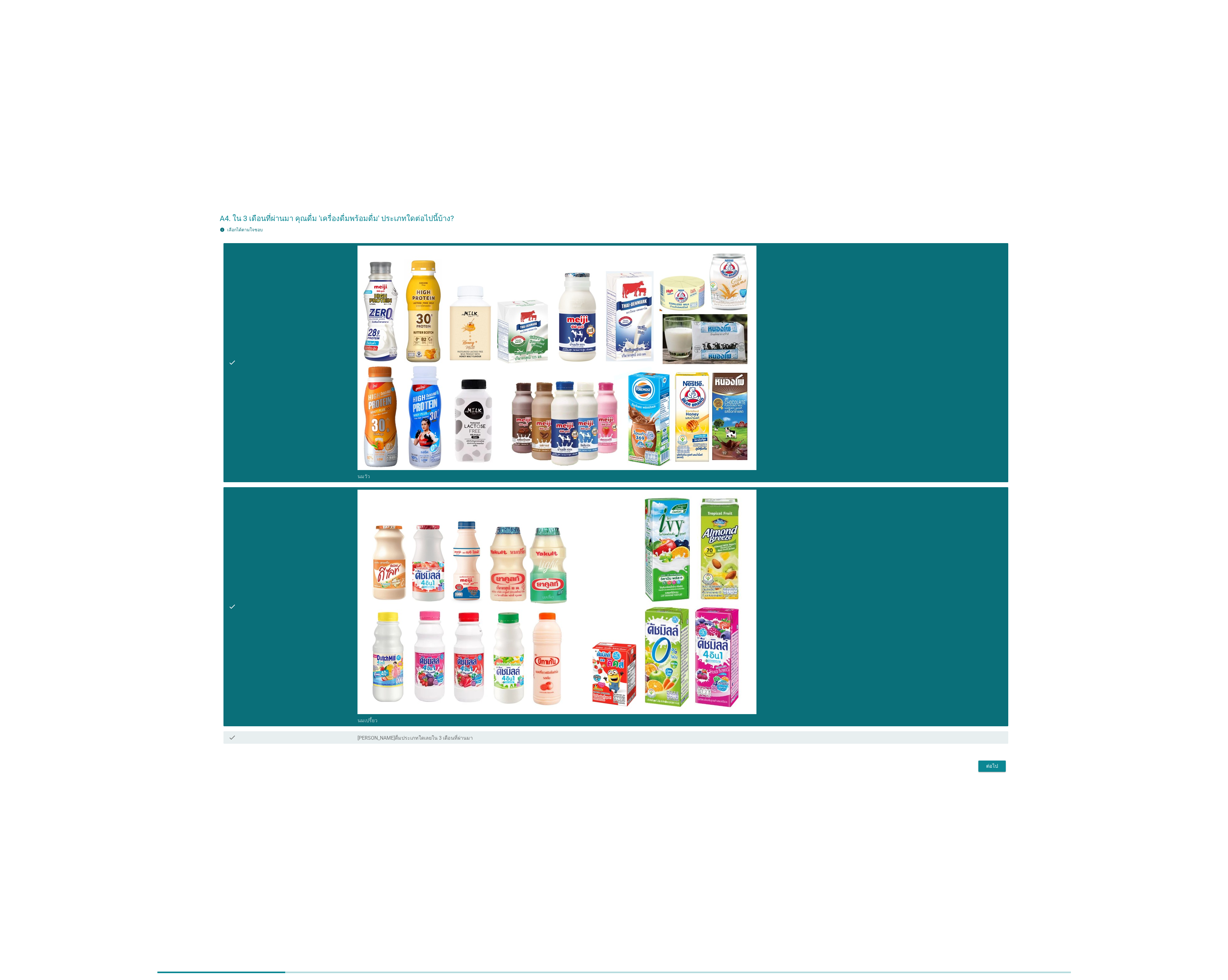
click at [409, 327] on div "ต่อไป" at bounding box center [992, 766] width 18 height 8
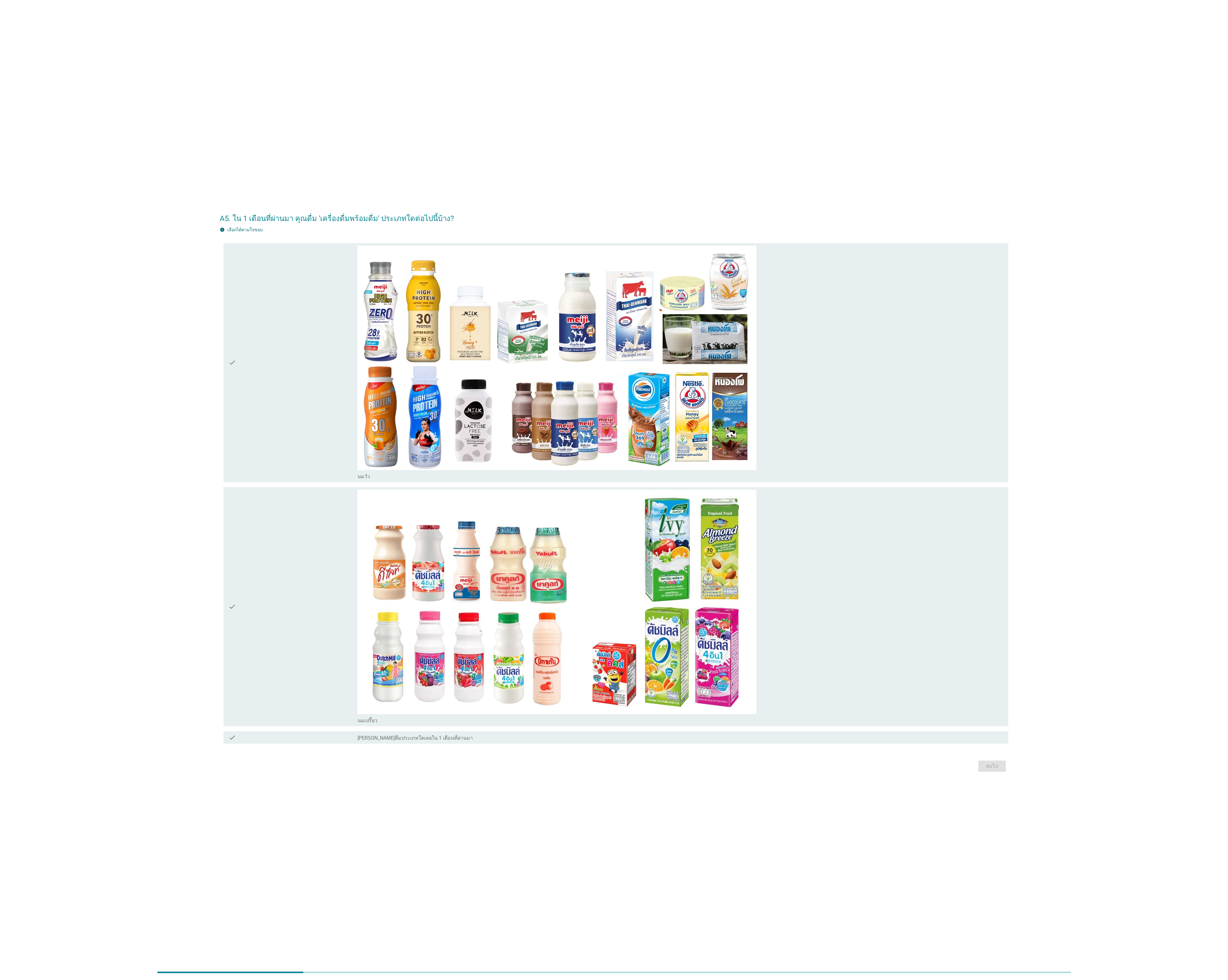
click at [330, 327] on div "check" at bounding box center [293, 362] width 129 height 234
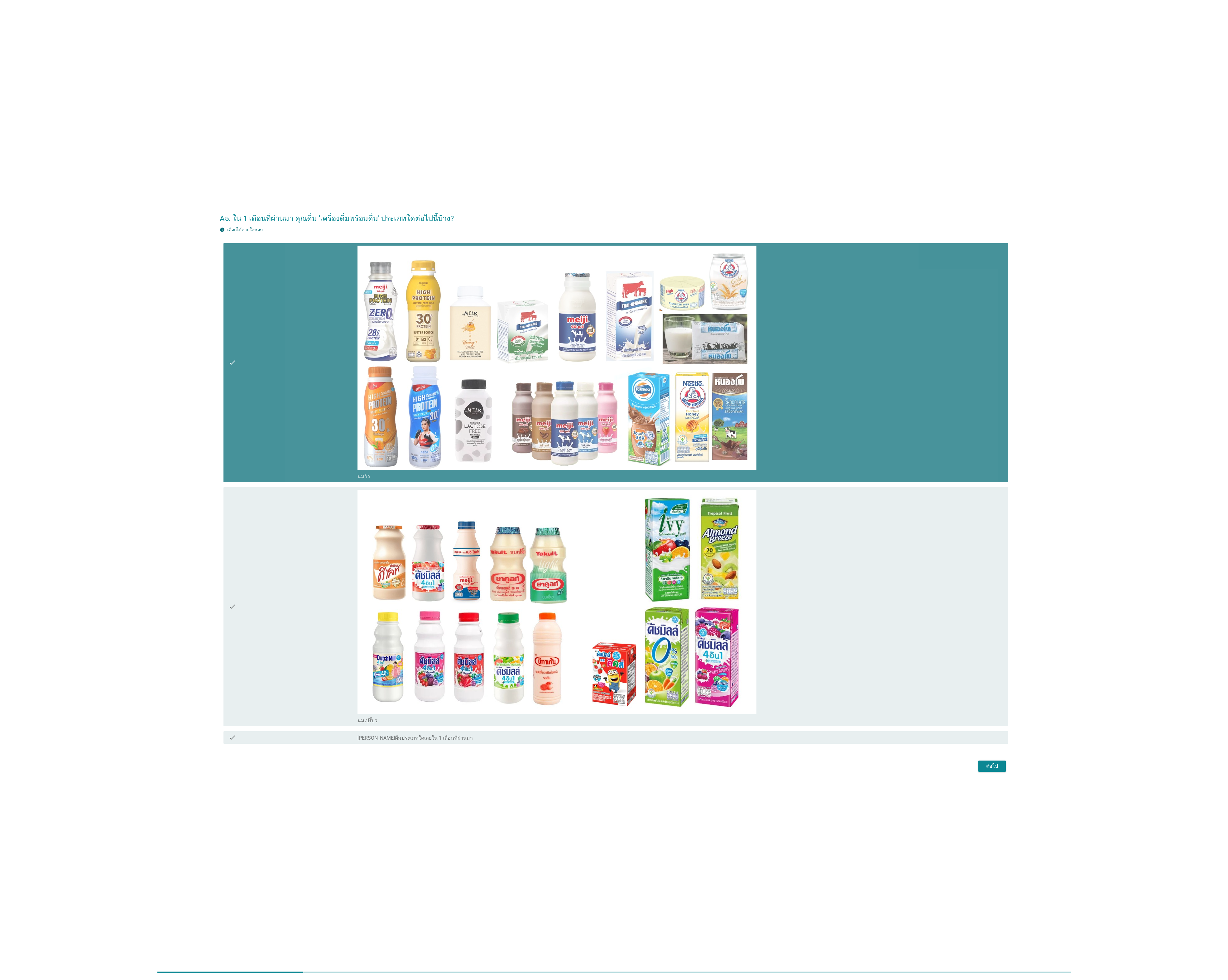
click at [337, 327] on div "check" at bounding box center [293, 606] width 129 height 234
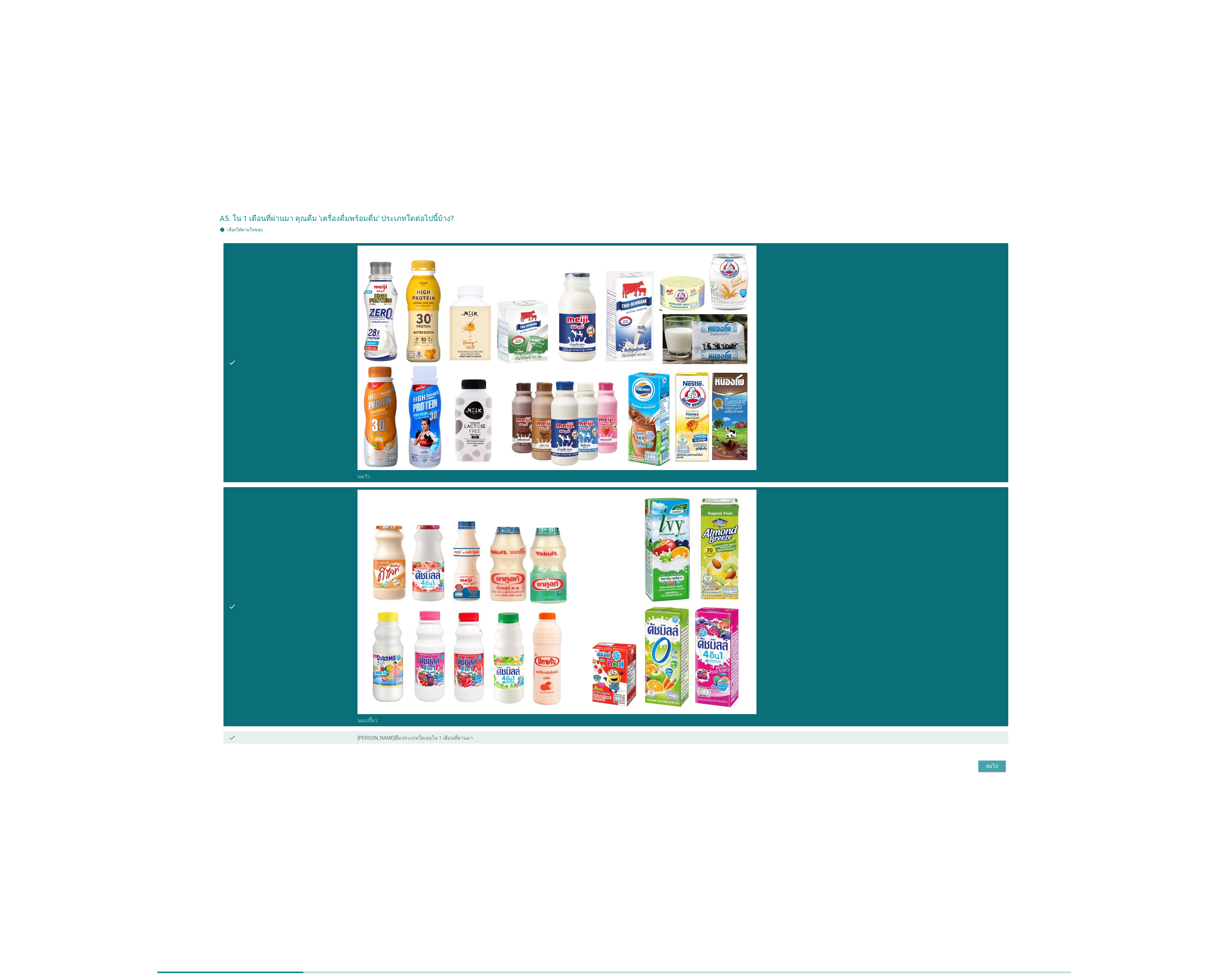
click at [409, 327] on div "ต่อไป" at bounding box center [992, 766] width 18 height 8
